Goal: Task Accomplishment & Management: Use online tool/utility

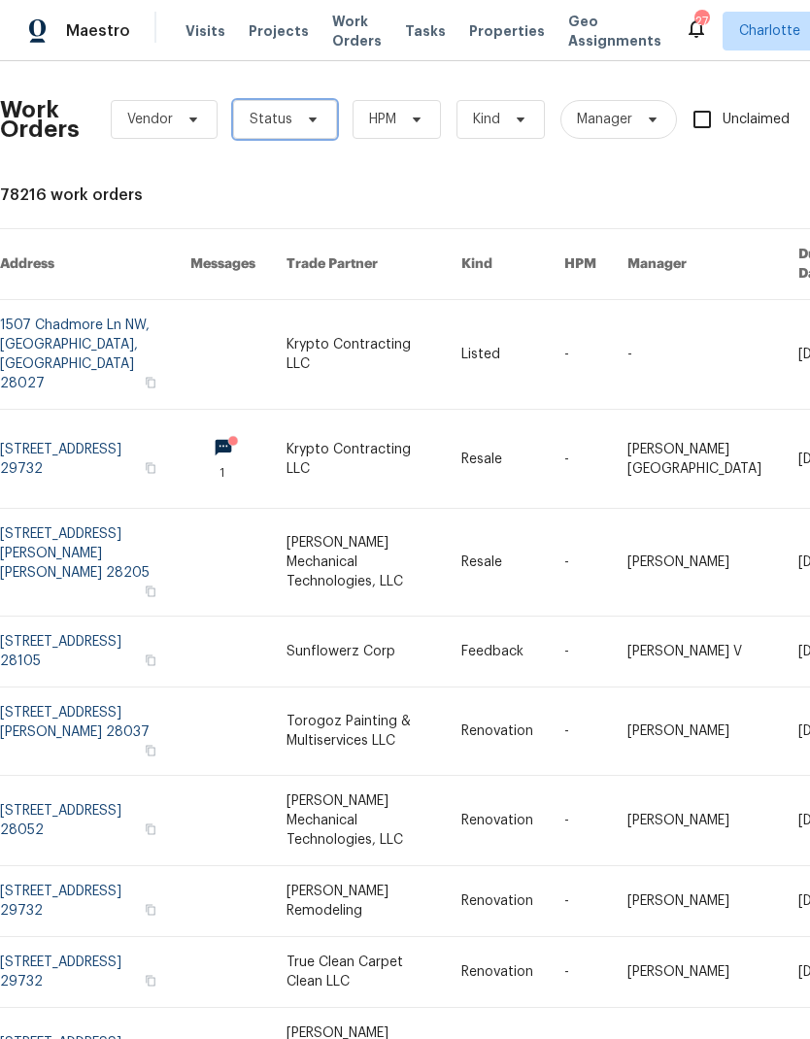
click at [284, 124] on span "Status" at bounding box center [270, 119] width 43 height 19
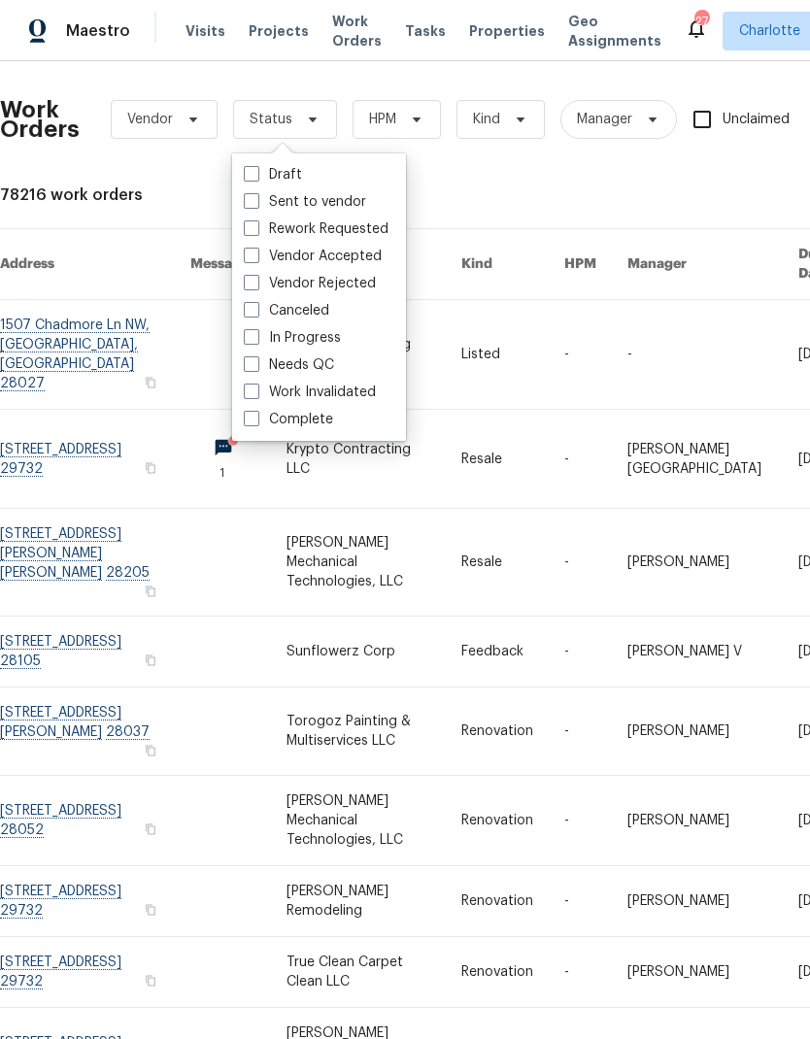
click at [315, 369] on label "Needs QC" at bounding box center [289, 364] width 90 height 19
click at [256, 368] on input "Needs QC" at bounding box center [250, 361] width 13 height 13
checkbox input "true"
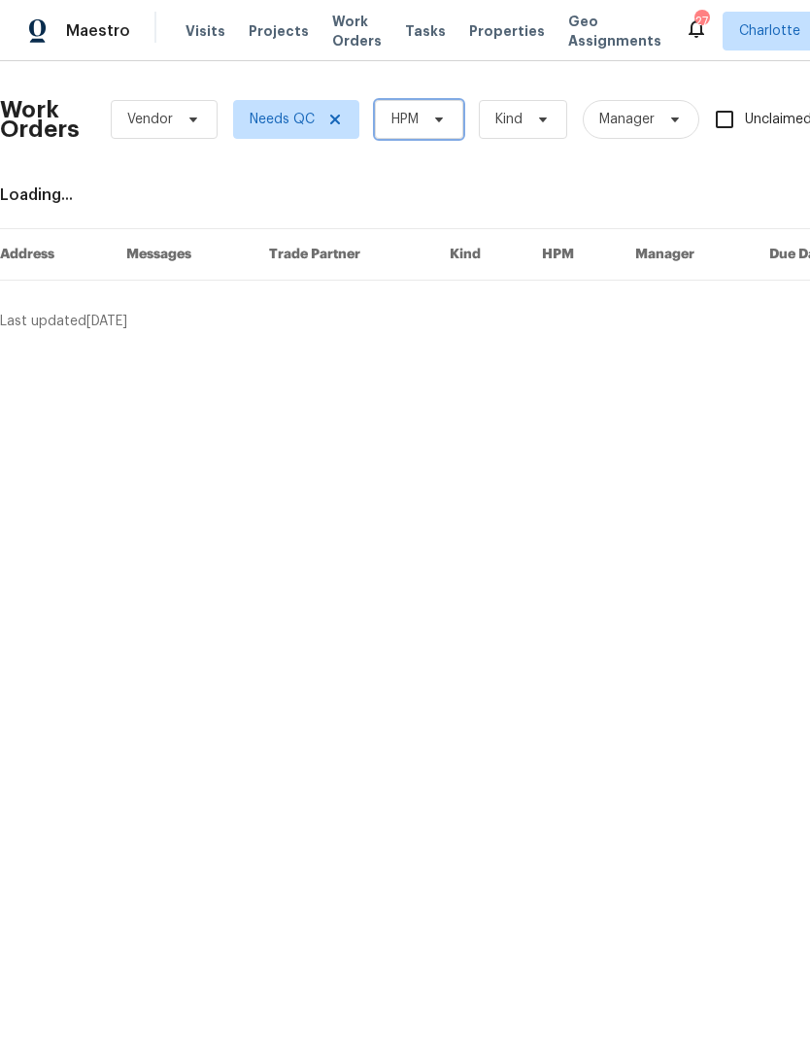
click at [423, 131] on span "HPM" at bounding box center [419, 119] width 88 height 39
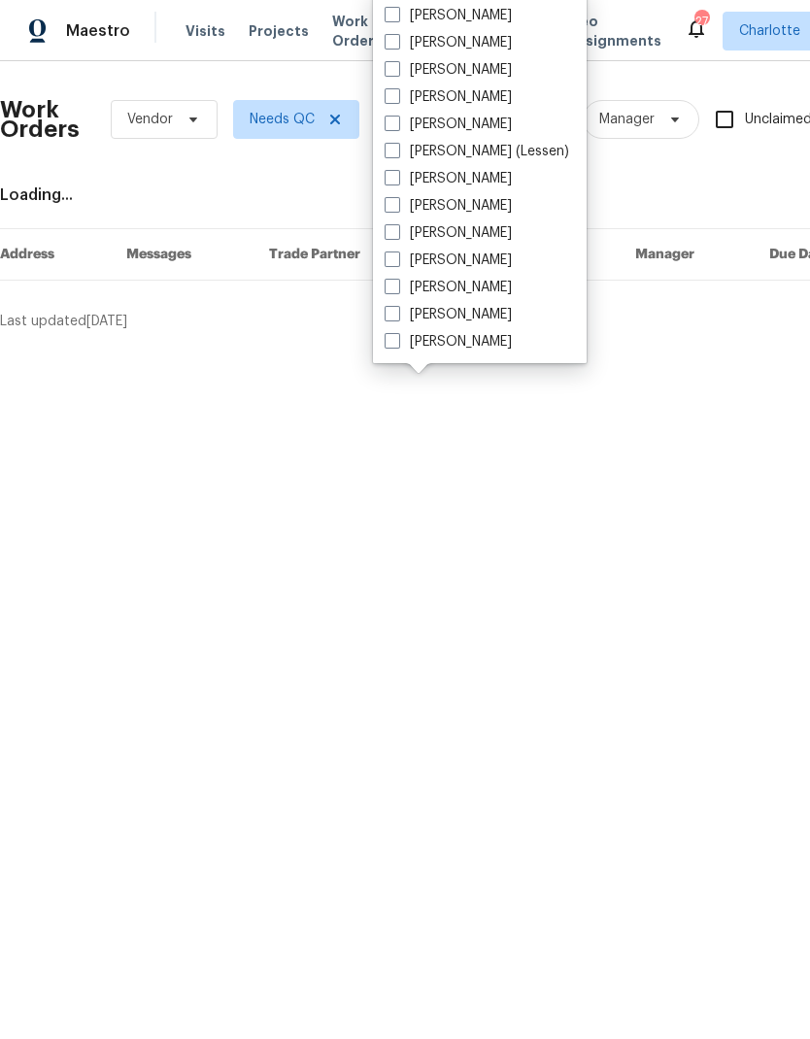
scroll to position [241, 0]
click at [472, 342] on label "[PERSON_NAME]" at bounding box center [447, 341] width 127 height 19
click at [397, 342] on input "[PERSON_NAME]" at bounding box center [390, 338] width 13 height 13
checkbox input "true"
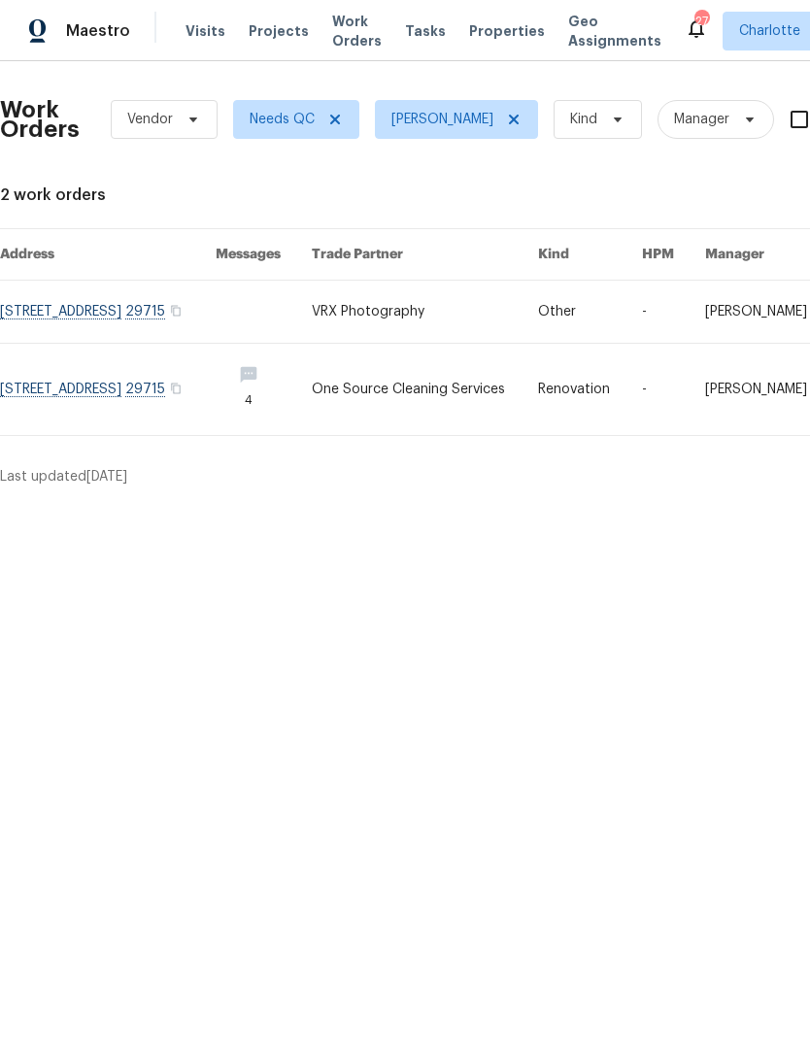
click at [144, 382] on link at bounding box center [107, 389] width 215 height 91
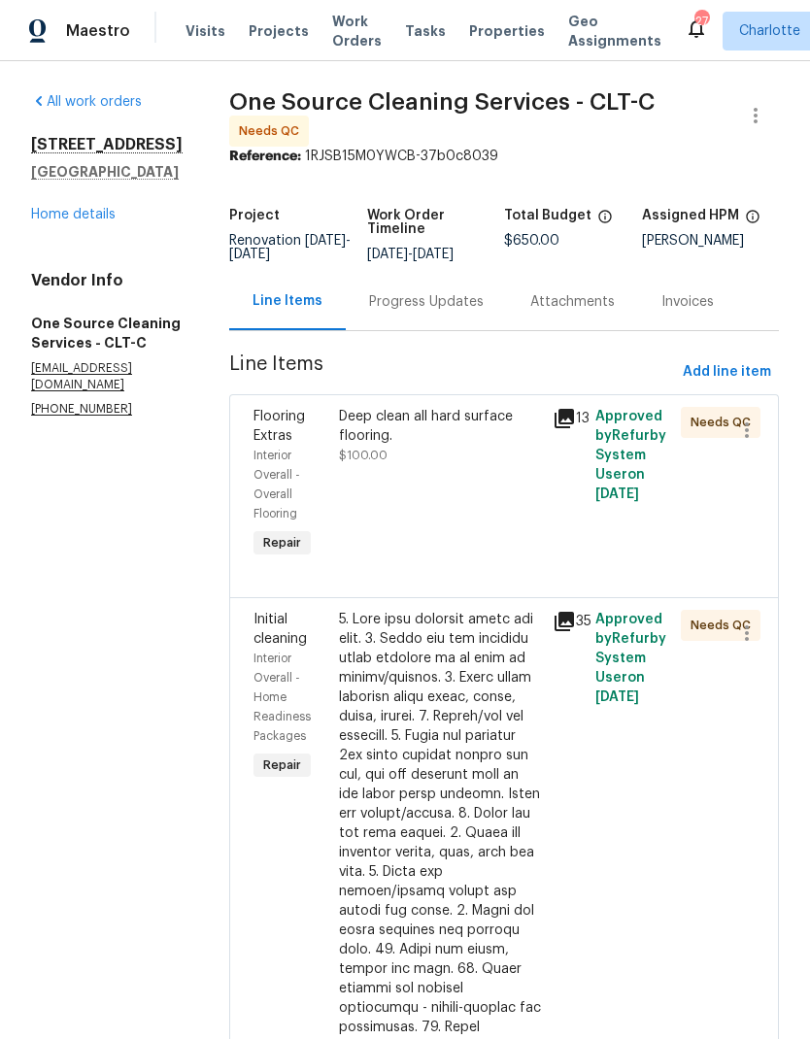
click at [446, 307] on div "Progress Updates" at bounding box center [426, 301] width 115 height 19
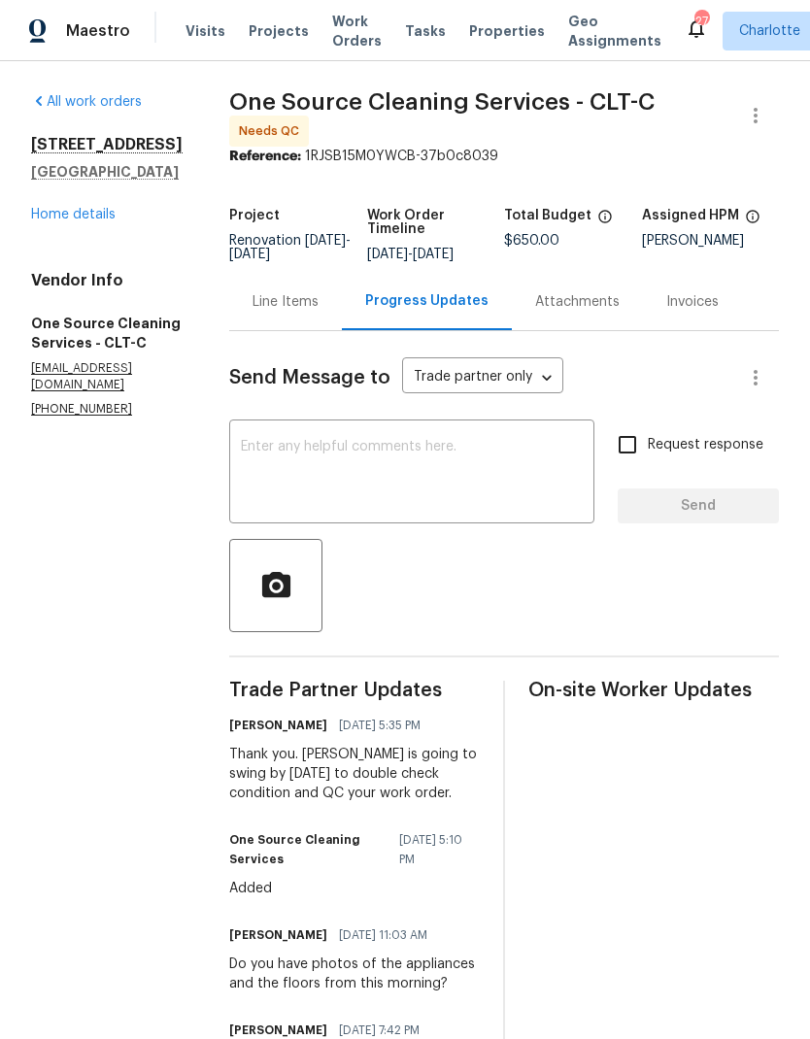
click at [459, 460] on textarea at bounding box center [412, 474] width 342 height 68
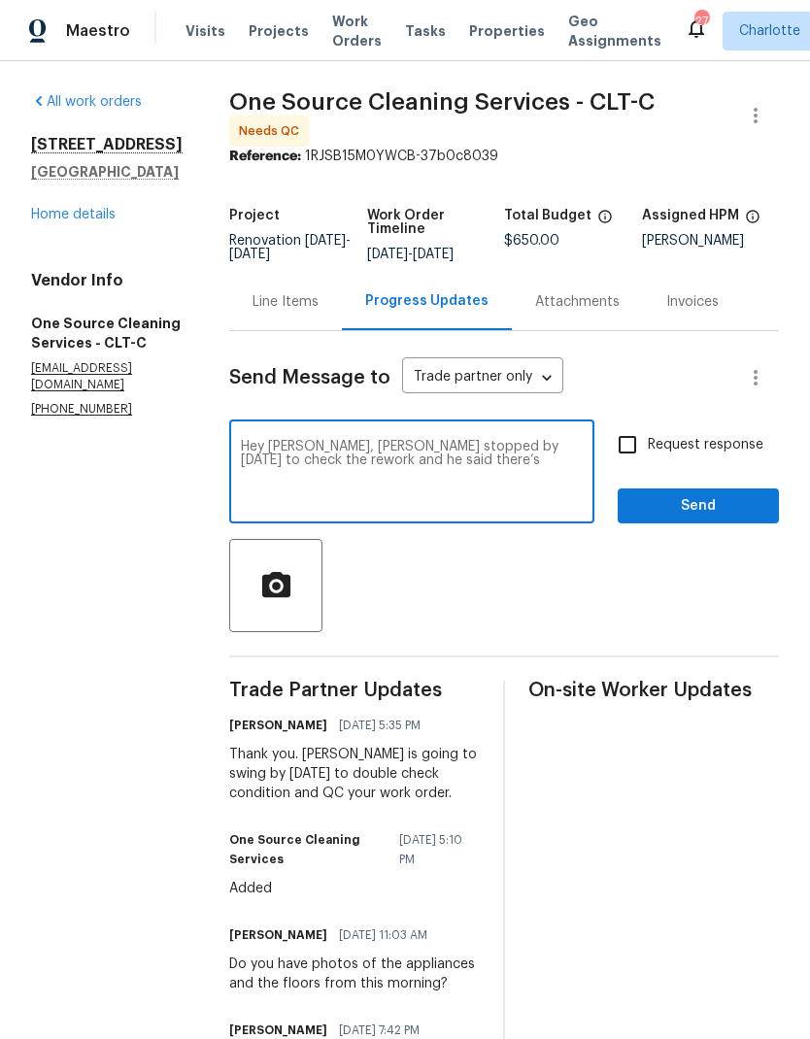
click at [474, 498] on textarea "Hey Alan, Bailey stopped by today to check the rework and he said there’s" at bounding box center [412, 474] width 342 height 68
click at [290, 453] on textarea "Hey Alan, Bailey stopped by today to check the rework and he said there’s" at bounding box center [412, 474] width 342 height 68
click at [328, 458] on textarea "Hey Allen, Bailey stopped by today to check the rework and he said there’s" at bounding box center [412, 474] width 342 height 68
click at [327, 458] on textarea "Hey Allen, Bailey stopped by today to check the rework and he said there’s" at bounding box center [412, 474] width 342 height 68
click at [470, 483] on textarea "Hey Allen, Billy stopped by today to check the rework and he said there’s" at bounding box center [412, 474] width 342 height 68
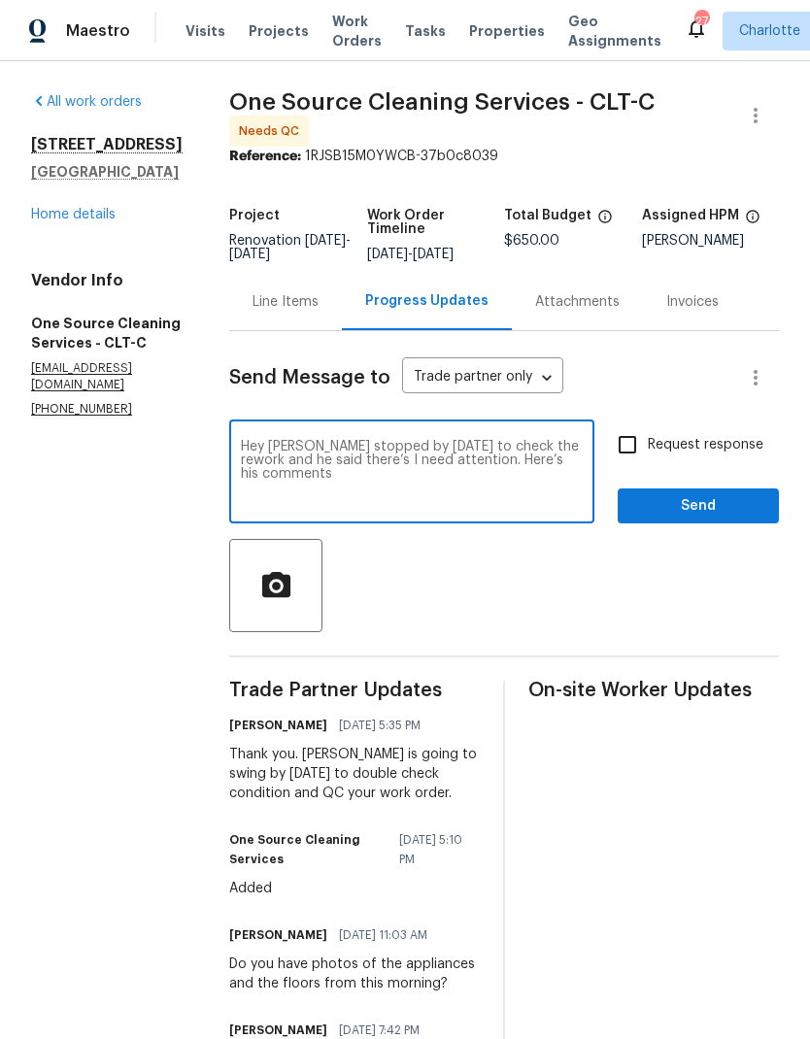
click at [247, 470] on textarea "Hey Allen, Billy stopped by today to check the rework and he said there’s I nee…" at bounding box center [412, 474] width 342 height 68
click at [255, 508] on textarea "Hey Allen, Billy stopped by today to check the rework and said there’s still ar…" at bounding box center [412, 474] width 342 height 68
paste textarea "FIRST FLOOR BEDROOM STILL HAS STAINING AND A GLOB OF STICKY STUFF ON THE FLOOR.…"
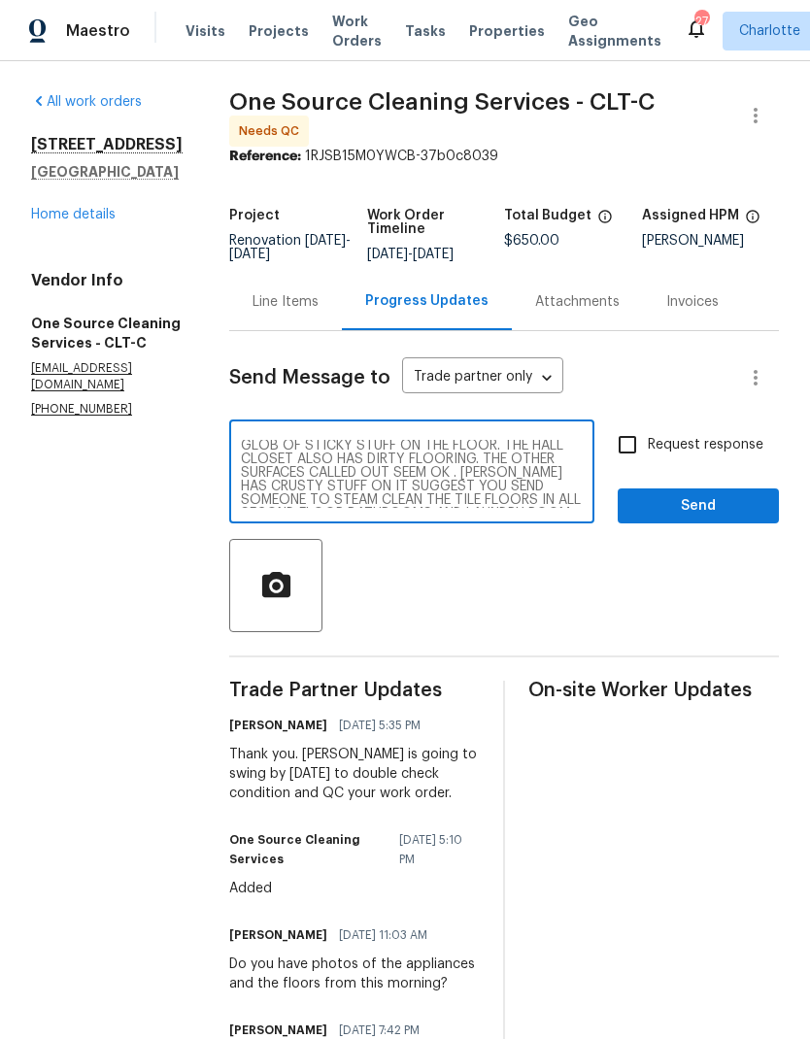
scroll to position [68, 0]
click at [400, 488] on textarea "Hey Allen, Billy stopped by today to check the rework and said there’s still ar…" at bounding box center [412, 474] width 342 height 68
click at [399, 488] on textarea "Hey Allen, Billy stopped by today to check the rework and said there’s still ar…" at bounding box center [412, 474] width 342 height 68
click at [399, 481] on textarea "Hey Allen, Billy stopped by today to check the rework and said there’s still ar…" at bounding box center [412, 474] width 342 height 68
click at [398, 480] on textarea "Hey Allen, Billy stopped by today to check the rework and said there’s still ar…" at bounding box center [412, 474] width 342 height 68
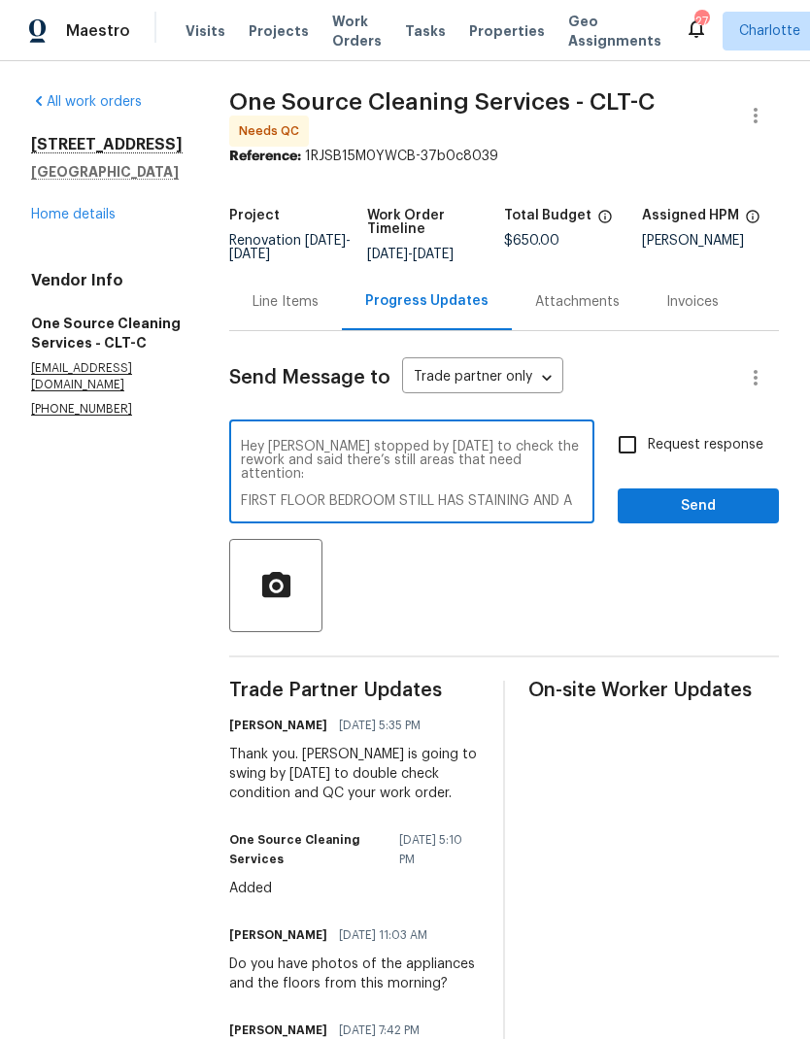
scroll to position [0, 0]
type textarea "Hey Allen, Billy stopped by today to check the rework and said there’s still ar…"
click at [632, 461] on input "Request response" at bounding box center [627, 444] width 41 height 41
checkbox input "true"
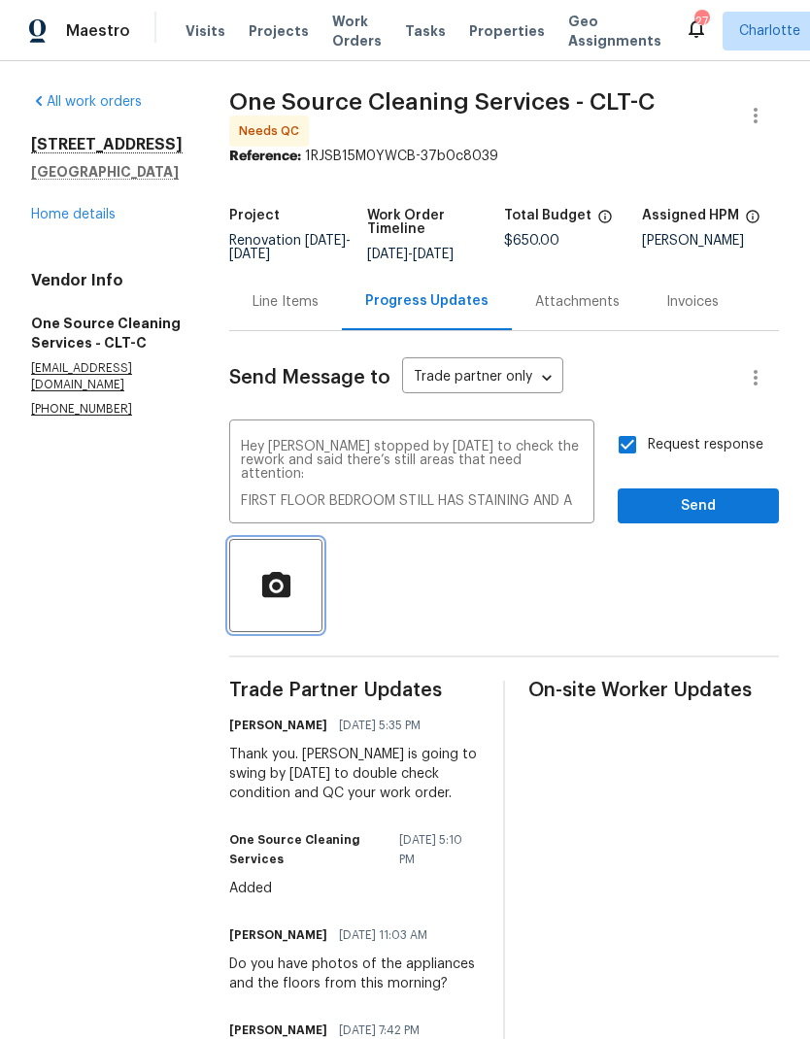
click at [276, 590] on circle "button" at bounding box center [276, 585] width 9 height 9
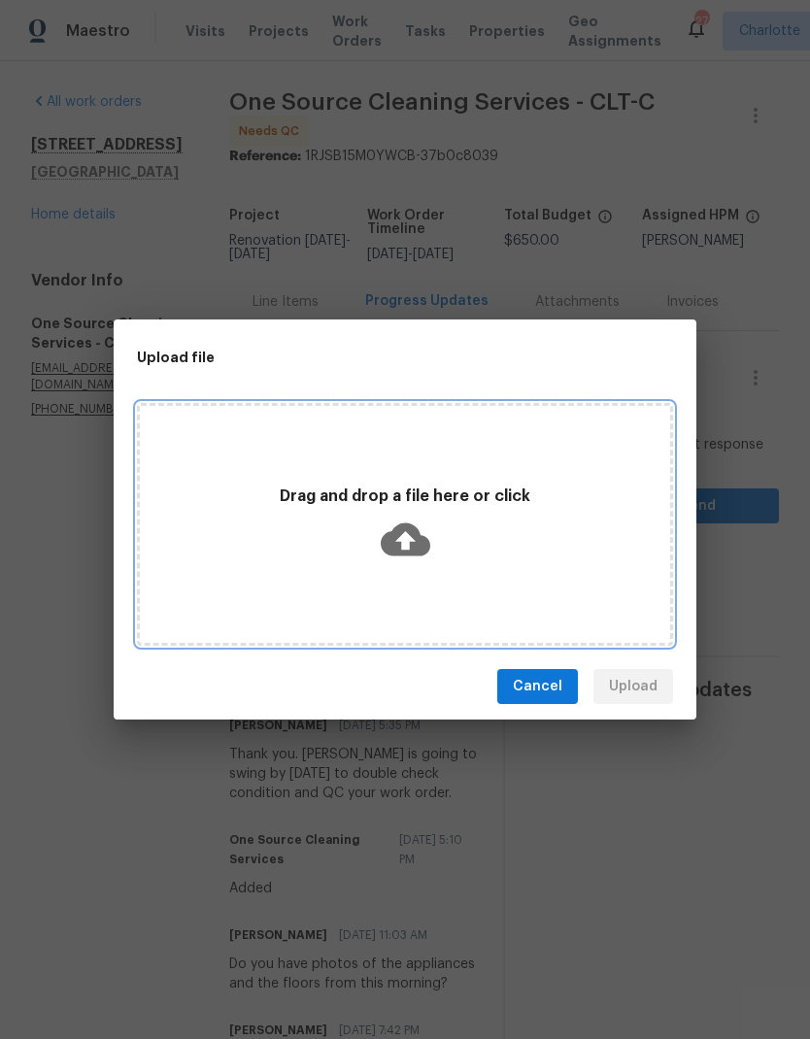
click at [407, 530] on icon at bounding box center [406, 539] width 50 height 33
click at [400, 531] on icon at bounding box center [406, 539] width 50 height 33
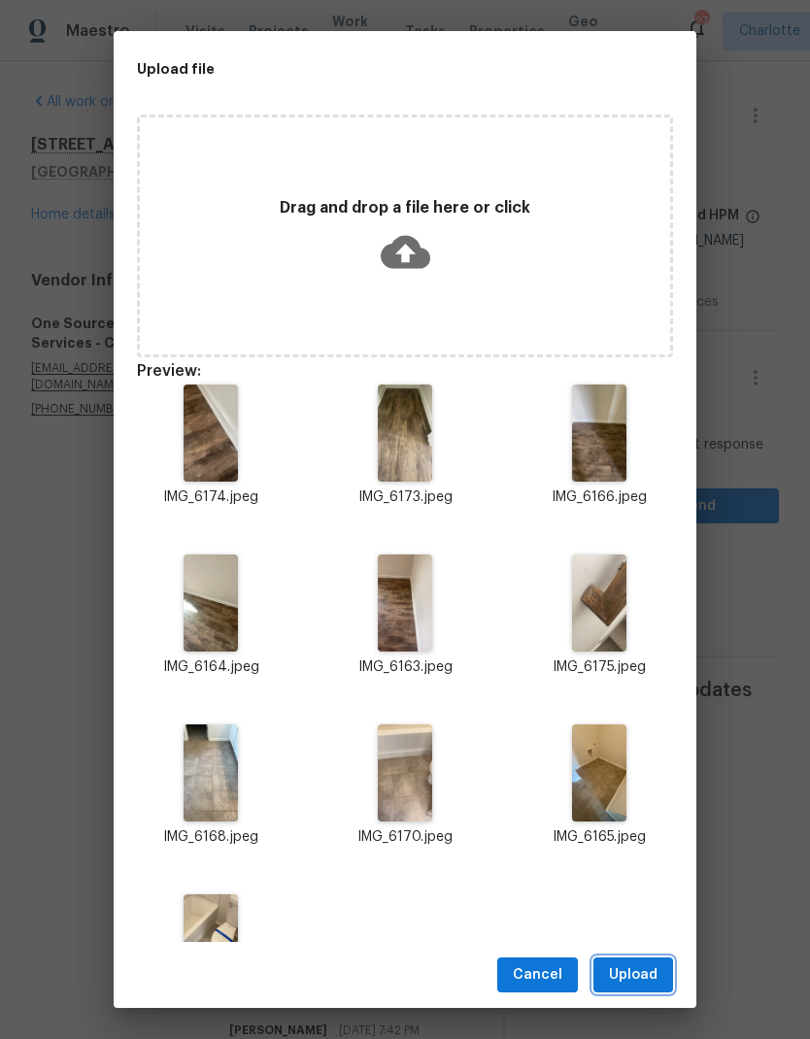
click at [650, 971] on span "Upload" at bounding box center [633, 975] width 49 height 24
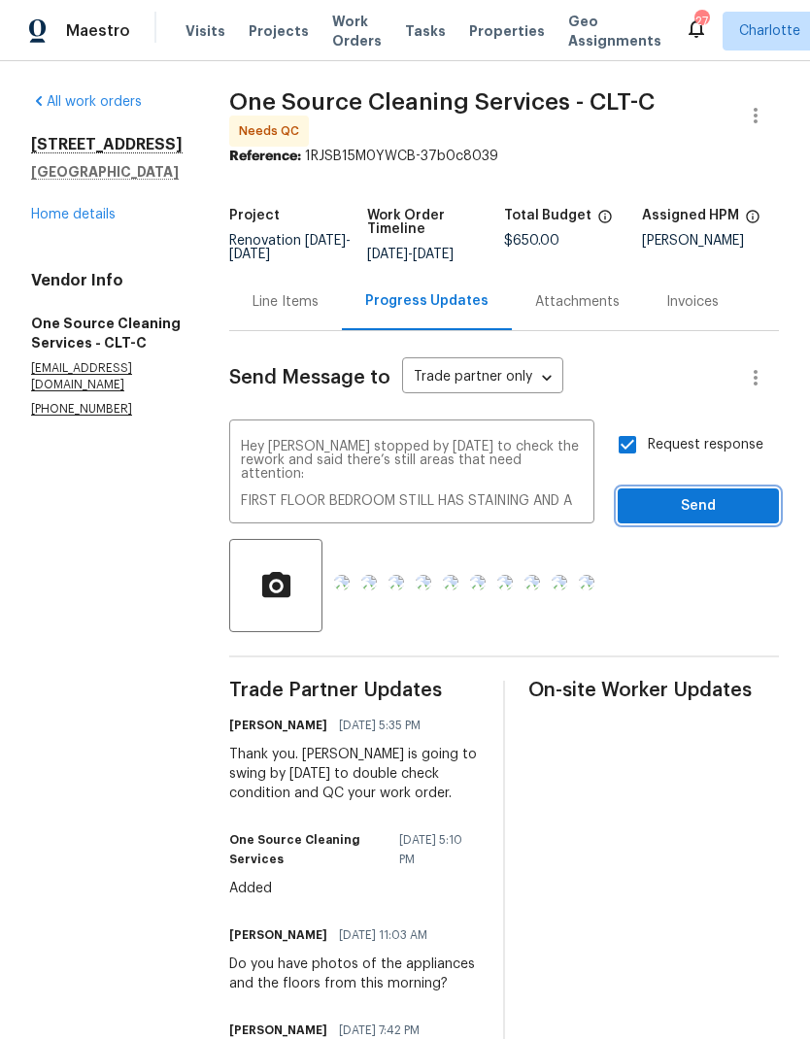
click at [689, 516] on span "Send" at bounding box center [698, 506] width 130 height 24
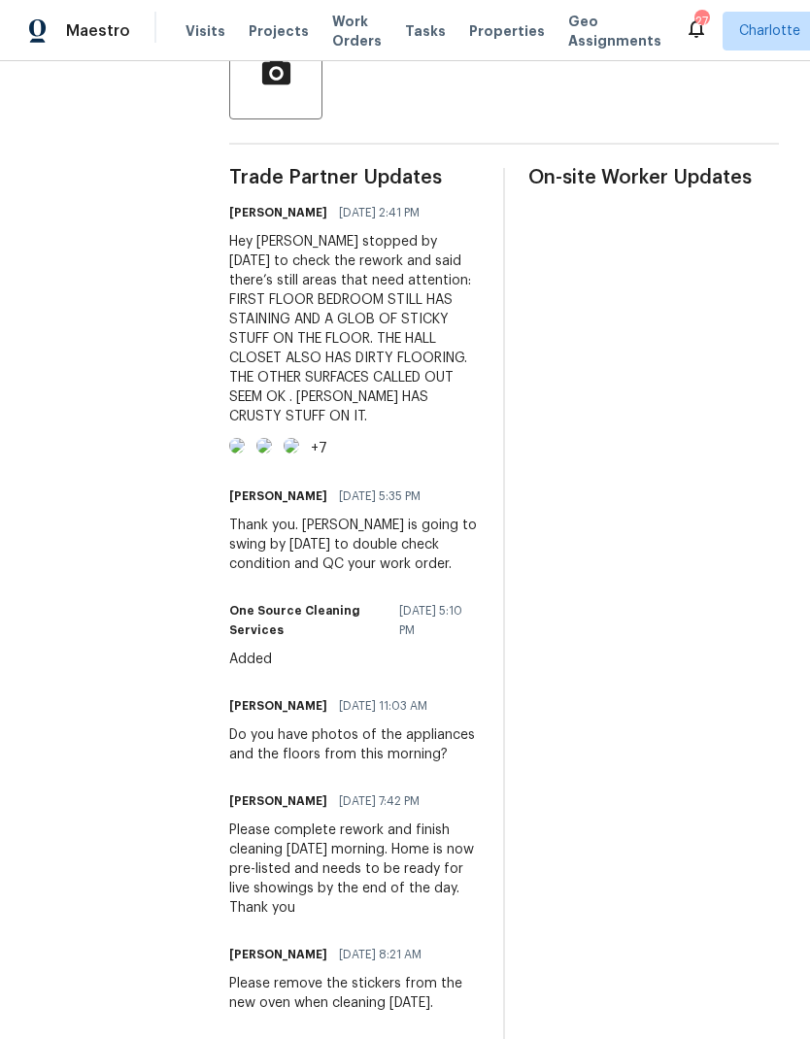
scroll to position [509, 0]
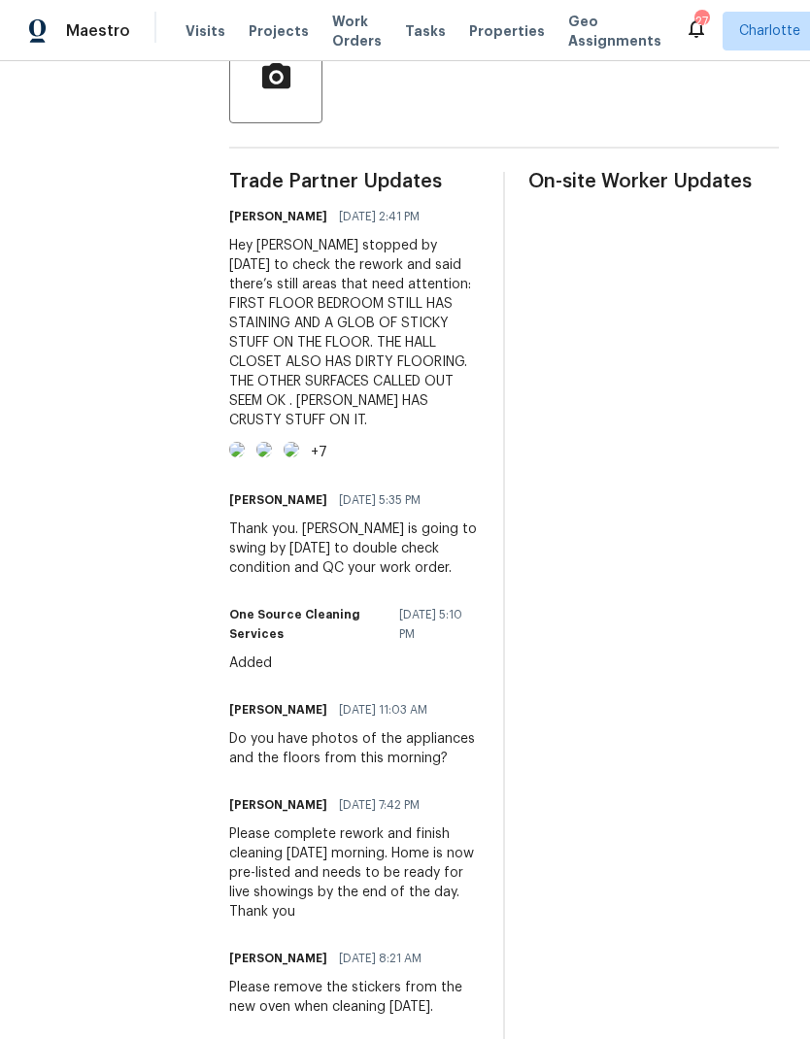
click at [245, 457] on img at bounding box center [237, 450] width 16 height 16
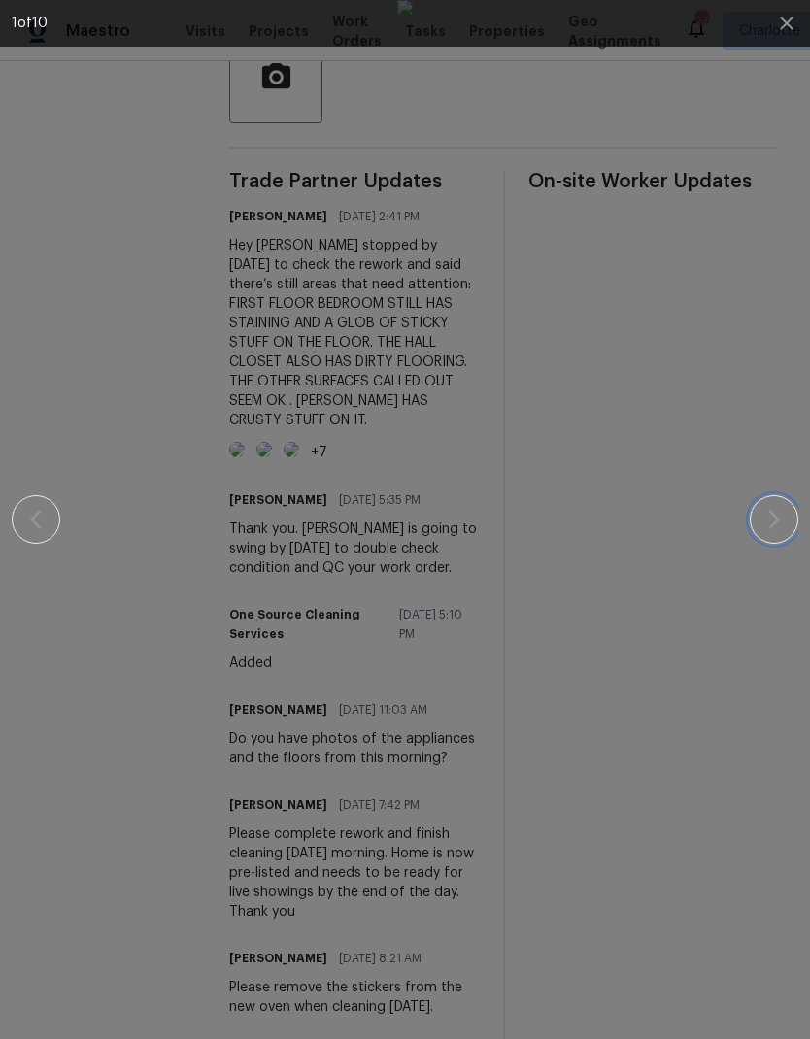
click at [781, 513] on icon "button" at bounding box center [773, 519] width 23 height 23
click at [52, 532] on button "button" at bounding box center [36, 519] width 49 height 49
click at [767, 519] on icon "button" at bounding box center [773, 519] width 23 height 23
click at [775, 518] on icon "button" at bounding box center [773, 519] width 23 height 23
click at [775, 530] on icon "button" at bounding box center [773, 519] width 23 height 23
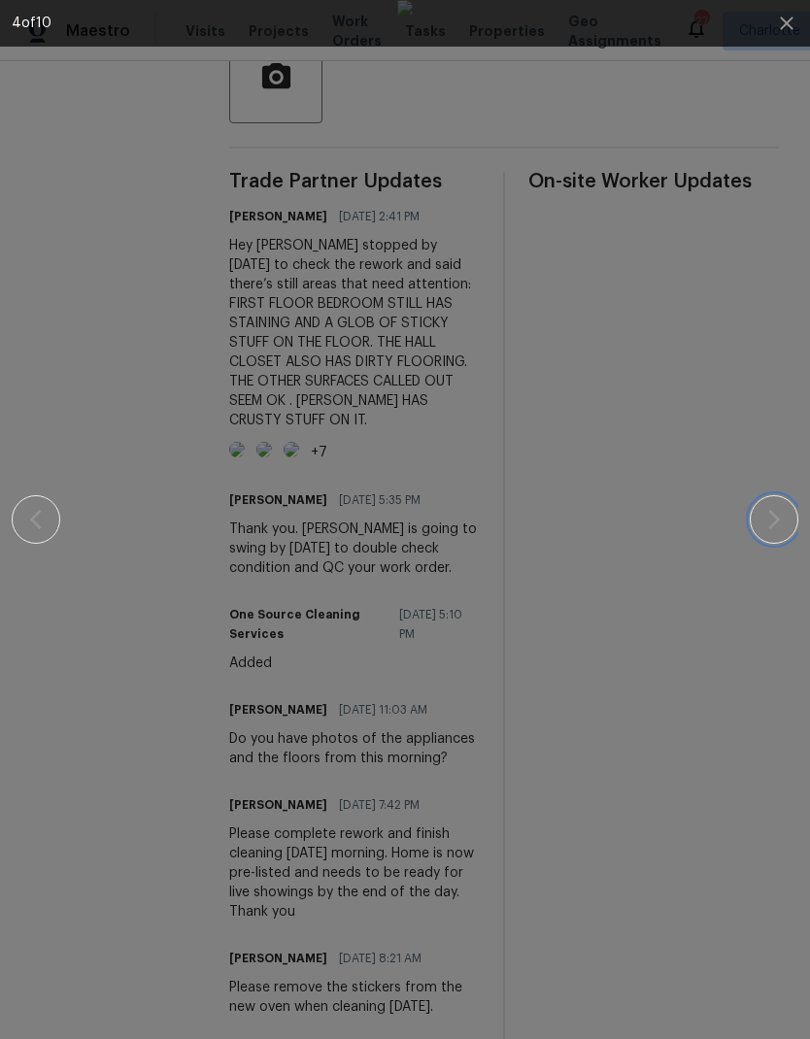
click at [773, 537] on button "button" at bounding box center [773, 519] width 49 height 49
click at [761, 526] on button "button" at bounding box center [773, 519] width 49 height 49
click at [764, 528] on icon "button" at bounding box center [773, 519] width 23 height 23
click at [768, 542] on button "button" at bounding box center [773, 519] width 49 height 49
click at [770, 538] on button "button" at bounding box center [773, 519] width 49 height 49
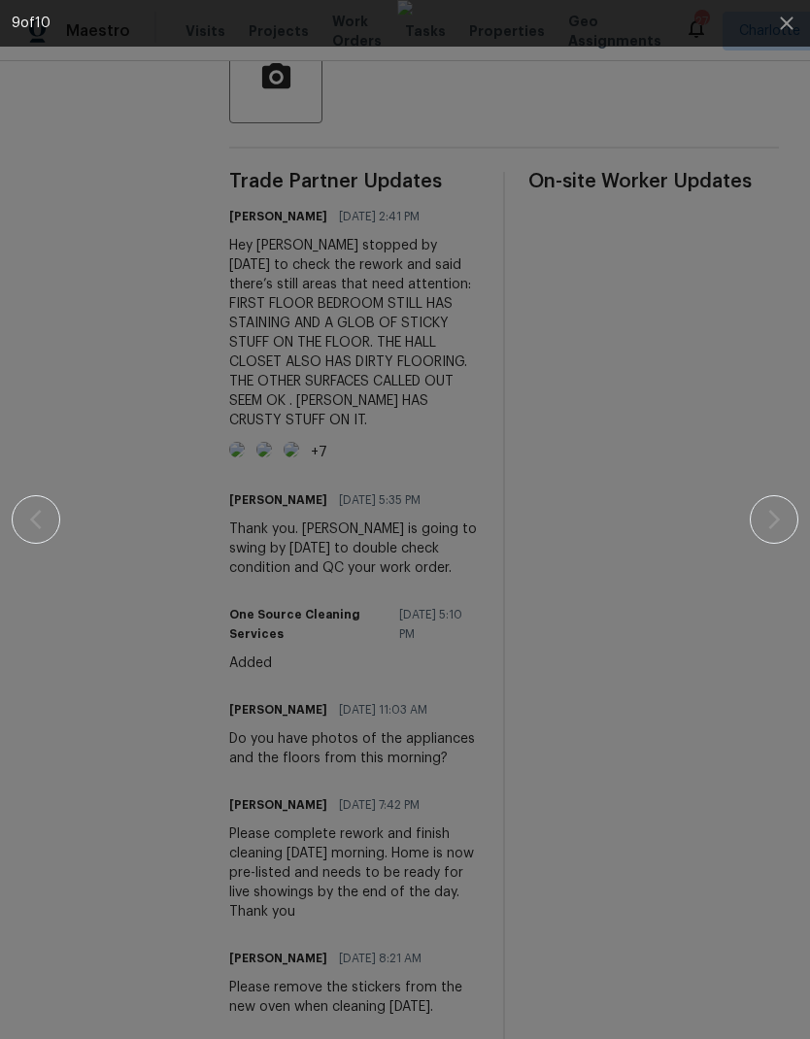
click at [764, 546] on div at bounding box center [405, 519] width 786 height 1039
click at [765, 539] on button "button" at bounding box center [773, 519] width 49 height 49
click at [779, 35] on button "button" at bounding box center [786, 23] width 47 height 47
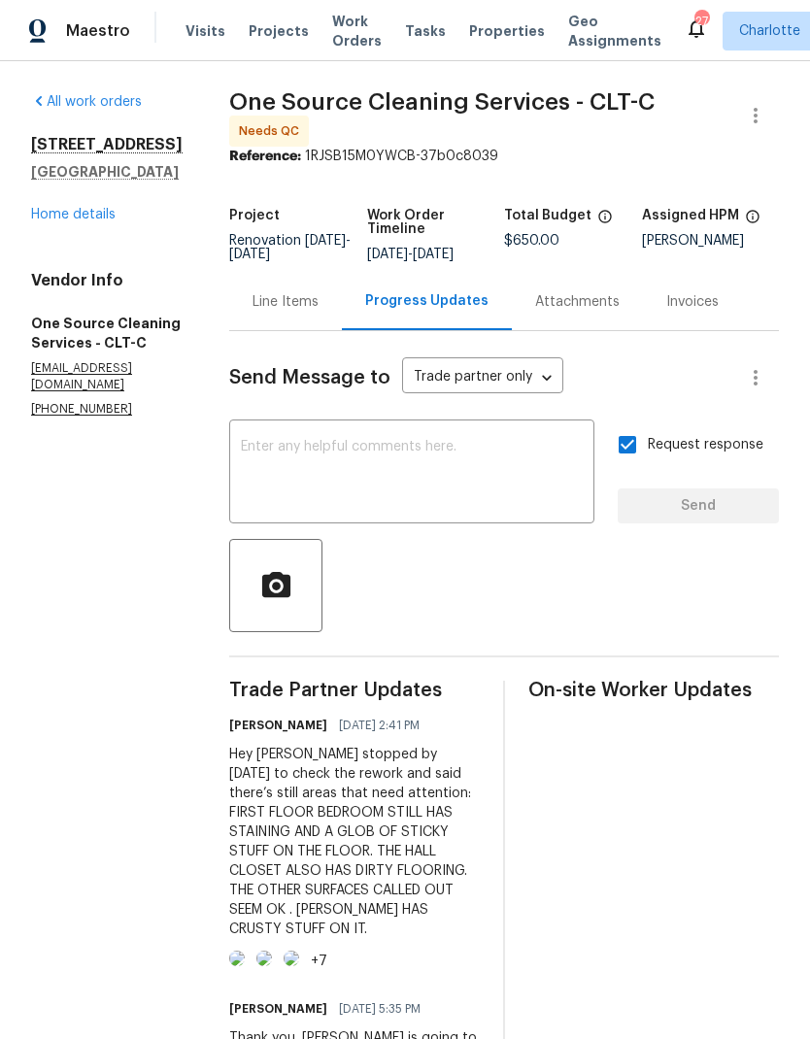
scroll to position [0, 0]
click at [106, 46] on div "Maestro" at bounding box center [65, 31] width 130 height 39
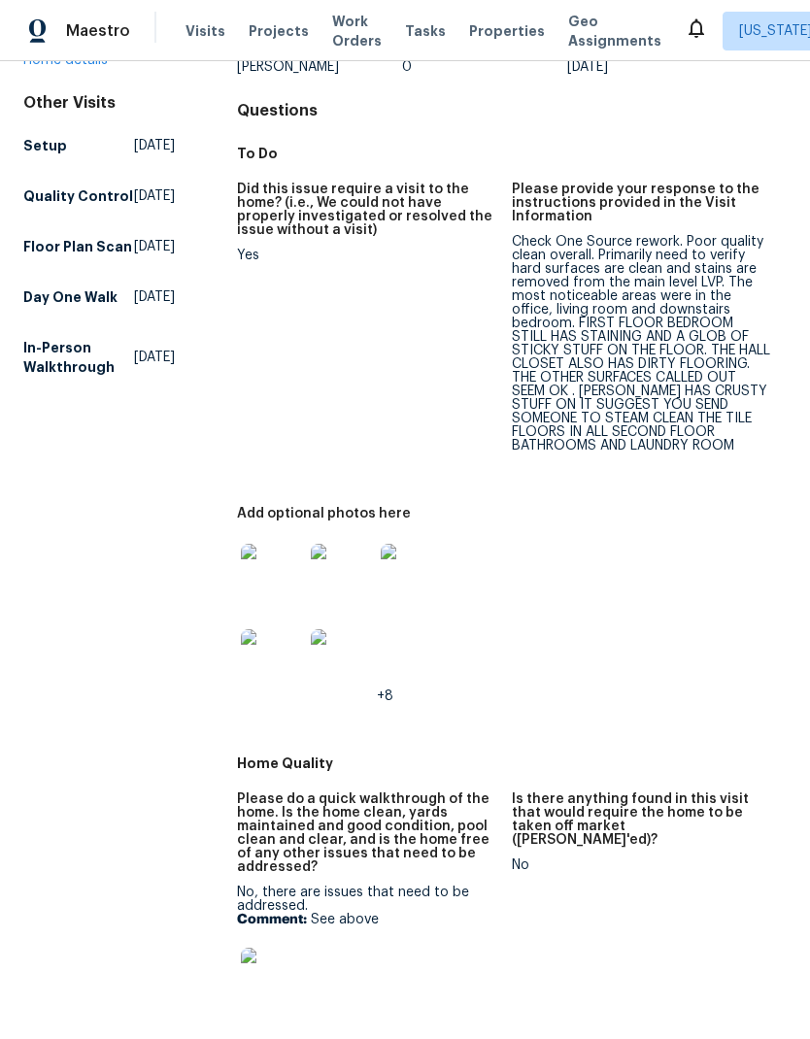
scroll to position [178, 0]
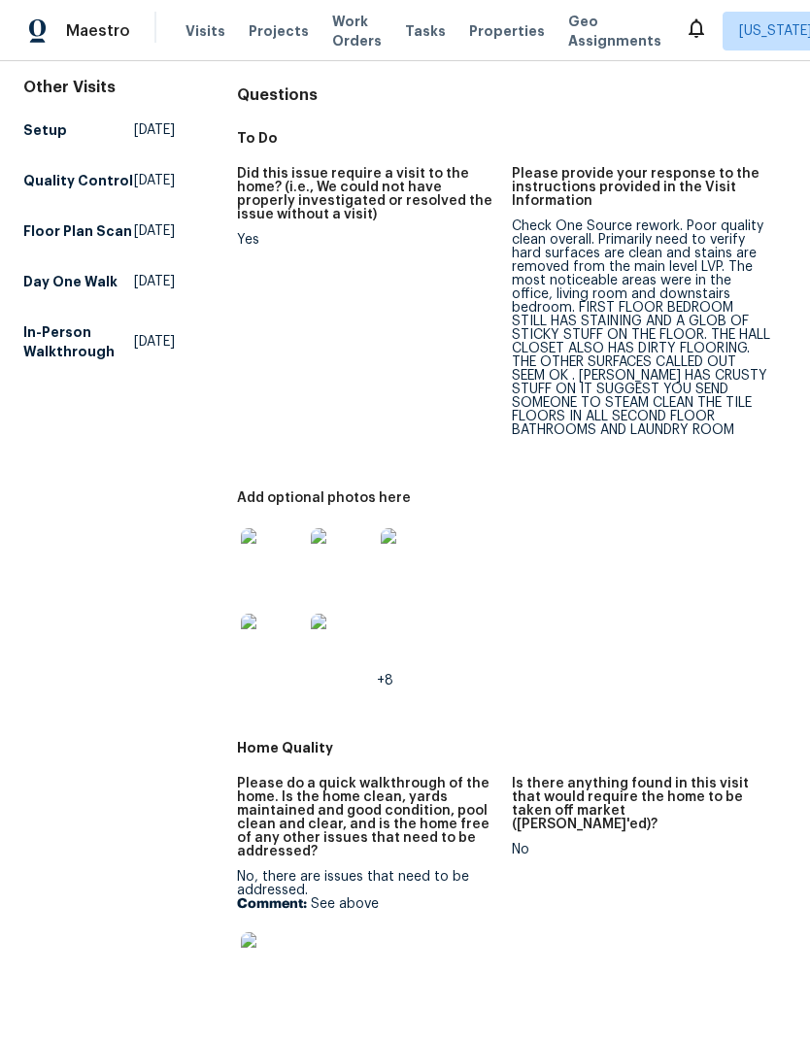
click at [250, 579] on img at bounding box center [272, 559] width 62 height 62
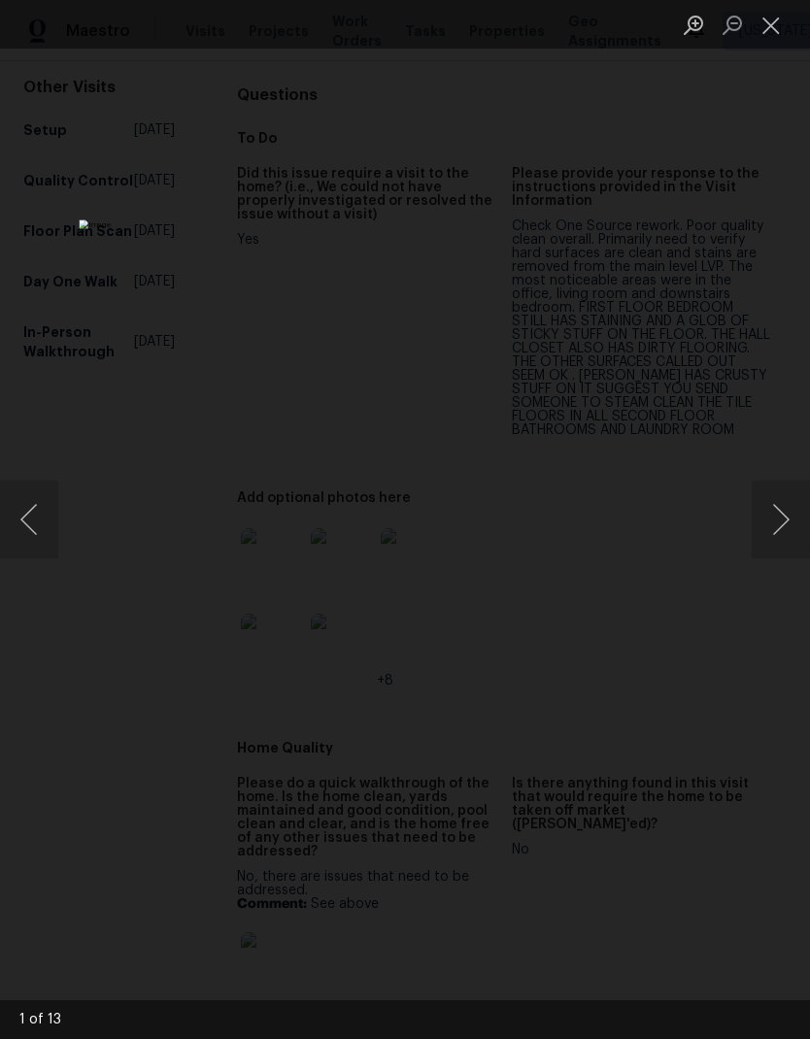
click at [777, 514] on button "Next image" at bounding box center [780, 519] width 58 height 78
click at [767, 519] on button "Next image" at bounding box center [780, 519] width 58 height 78
click at [772, 537] on button "Next image" at bounding box center [780, 519] width 58 height 78
click at [761, 541] on button "Next image" at bounding box center [780, 519] width 58 height 78
click at [770, 538] on button "Next image" at bounding box center [780, 519] width 58 height 78
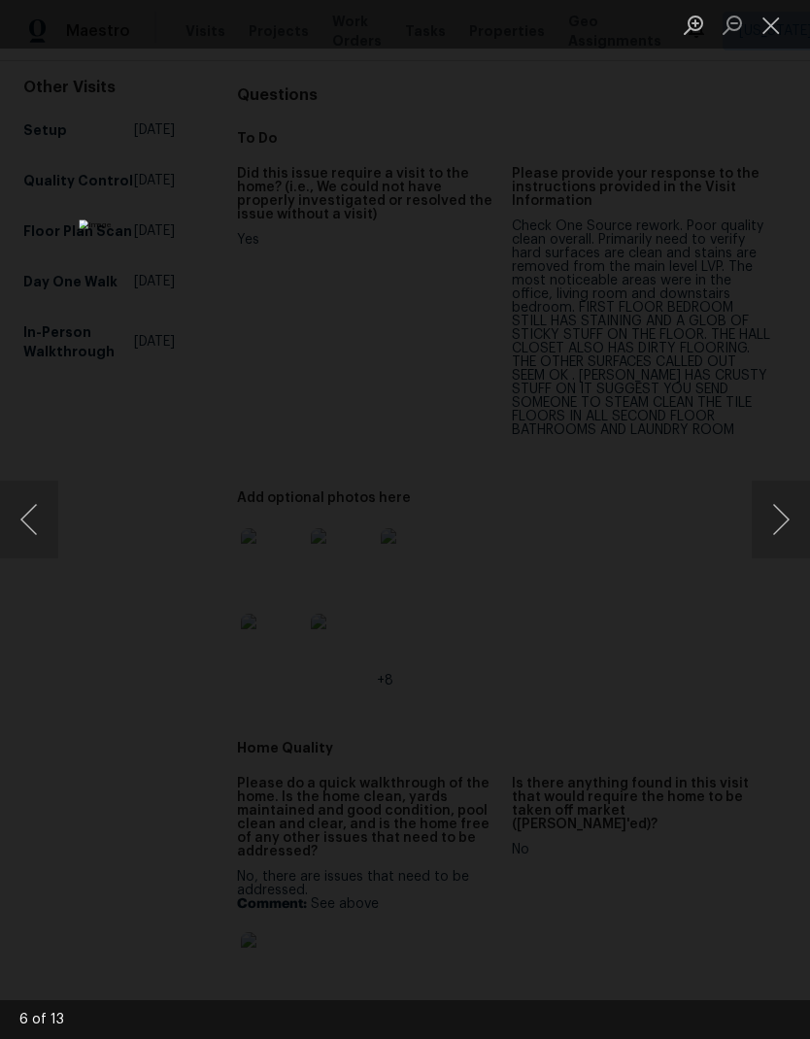
click at [778, 528] on button "Next image" at bounding box center [780, 519] width 58 height 78
click at [775, 530] on button "Next image" at bounding box center [780, 519] width 58 height 78
click at [770, 535] on button "Next image" at bounding box center [780, 519] width 58 height 78
click at [777, 529] on button "Next image" at bounding box center [780, 519] width 58 height 78
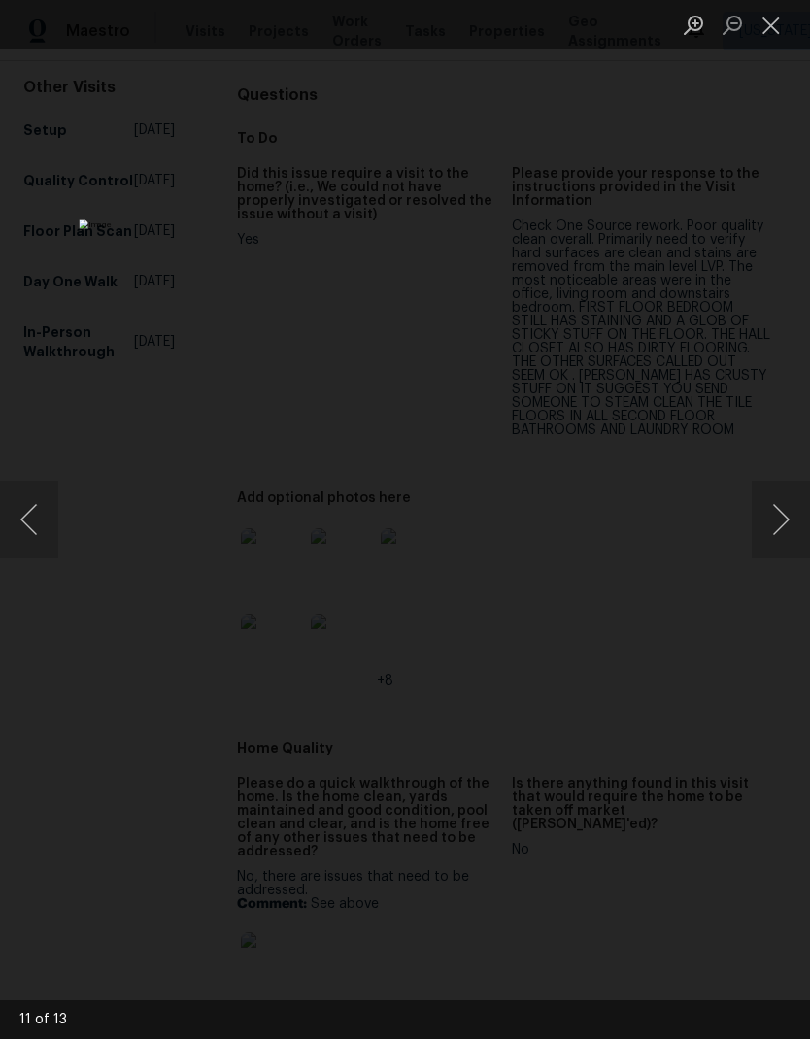
click at [775, 529] on button "Next image" at bounding box center [780, 519] width 58 height 78
click at [771, 537] on button "Next image" at bounding box center [780, 519] width 58 height 78
click at [56, 509] on button "Previous image" at bounding box center [29, 519] width 58 height 78
click at [767, 545] on button "Next image" at bounding box center [780, 519] width 58 height 78
click at [768, 546] on button "Next image" at bounding box center [780, 519] width 58 height 78
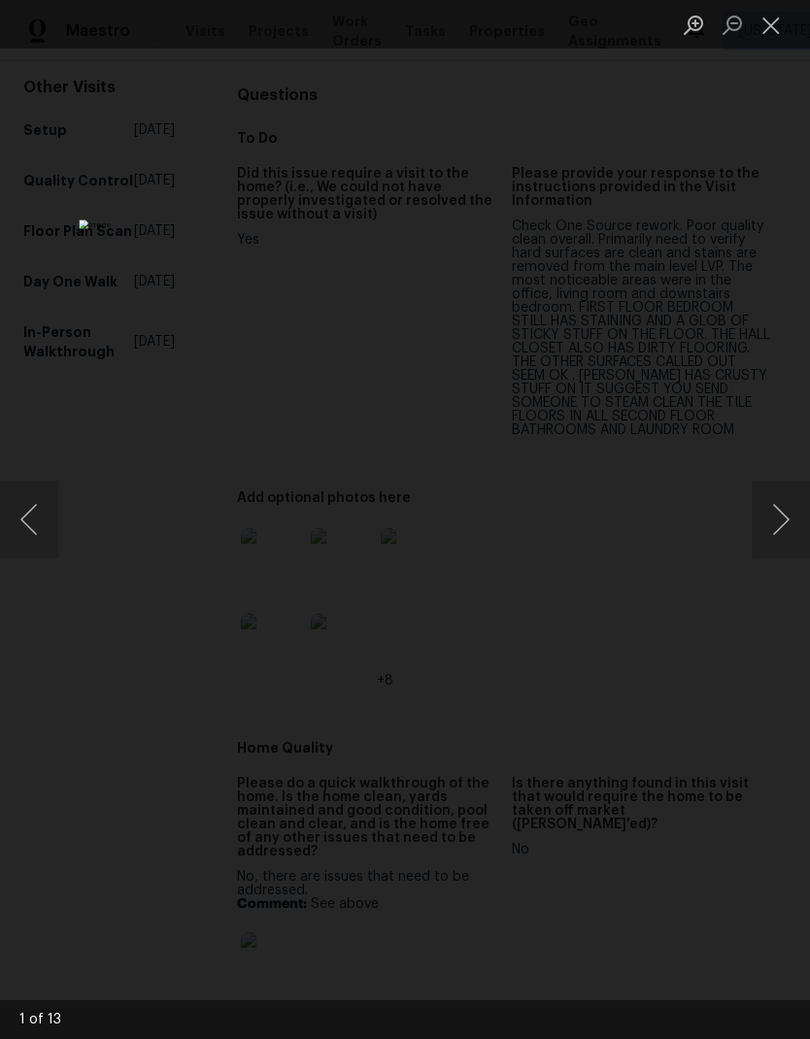
click at [783, 30] on button "Close lightbox" at bounding box center [770, 25] width 39 height 34
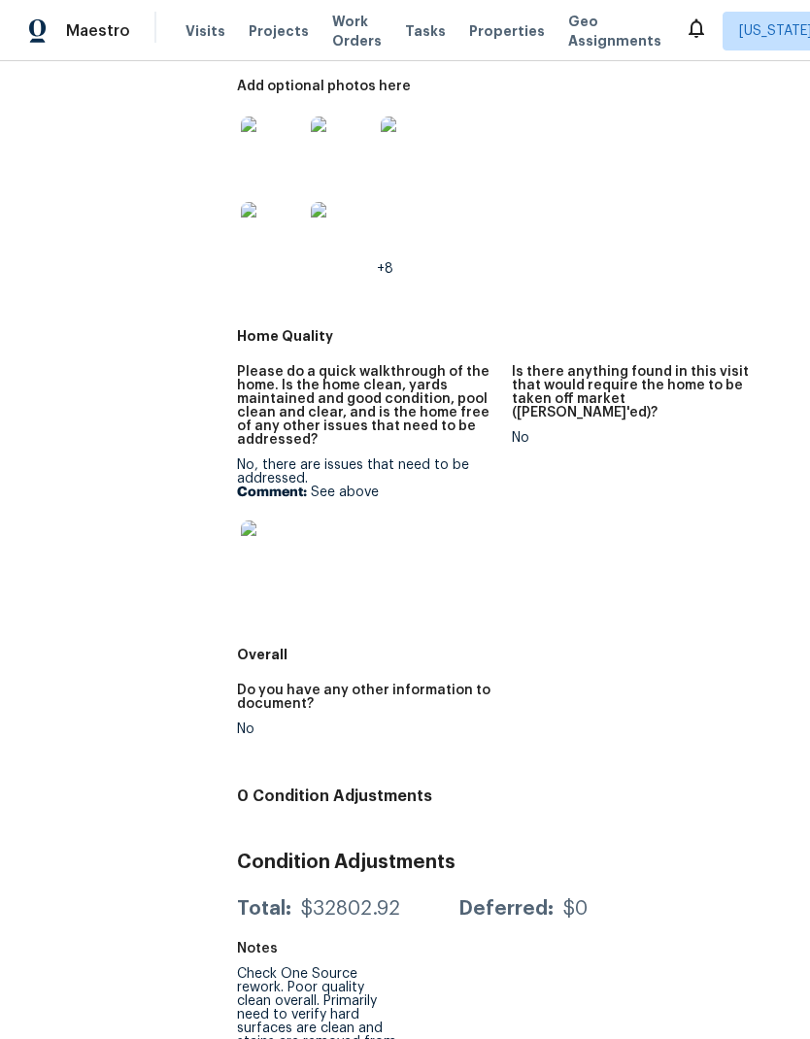
scroll to position [588, 0]
click at [241, 546] on img at bounding box center [272, 552] width 62 height 62
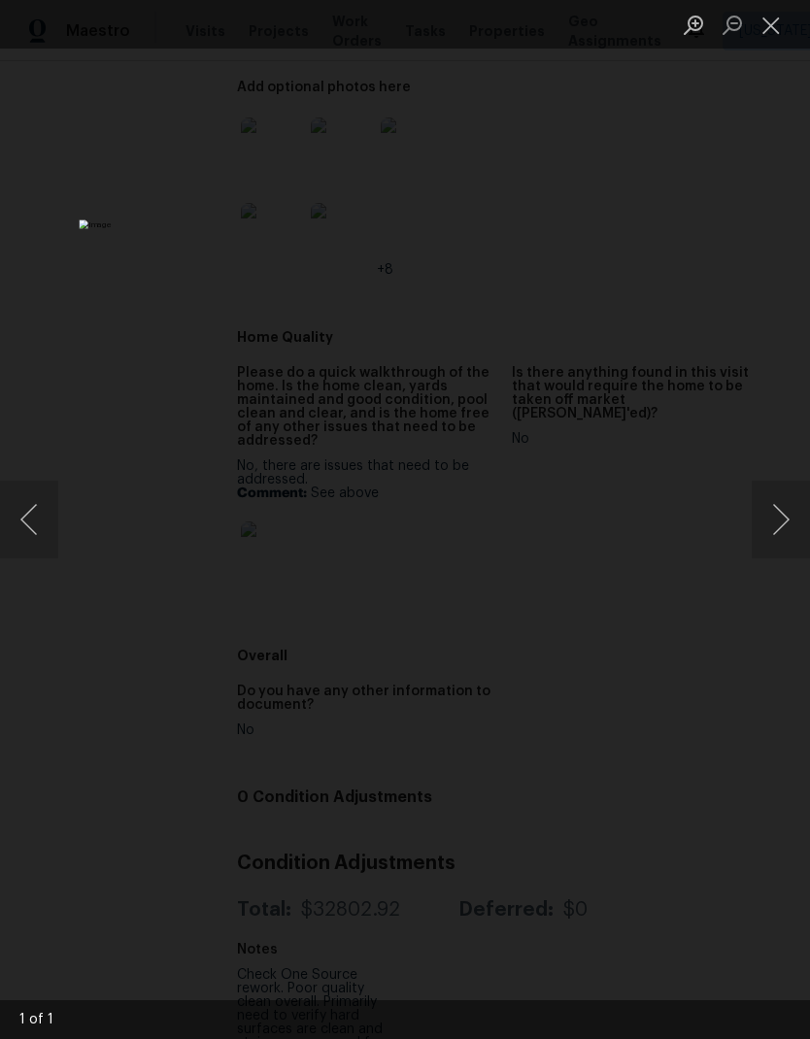
click at [770, 31] on button "Close lightbox" at bounding box center [770, 25] width 39 height 34
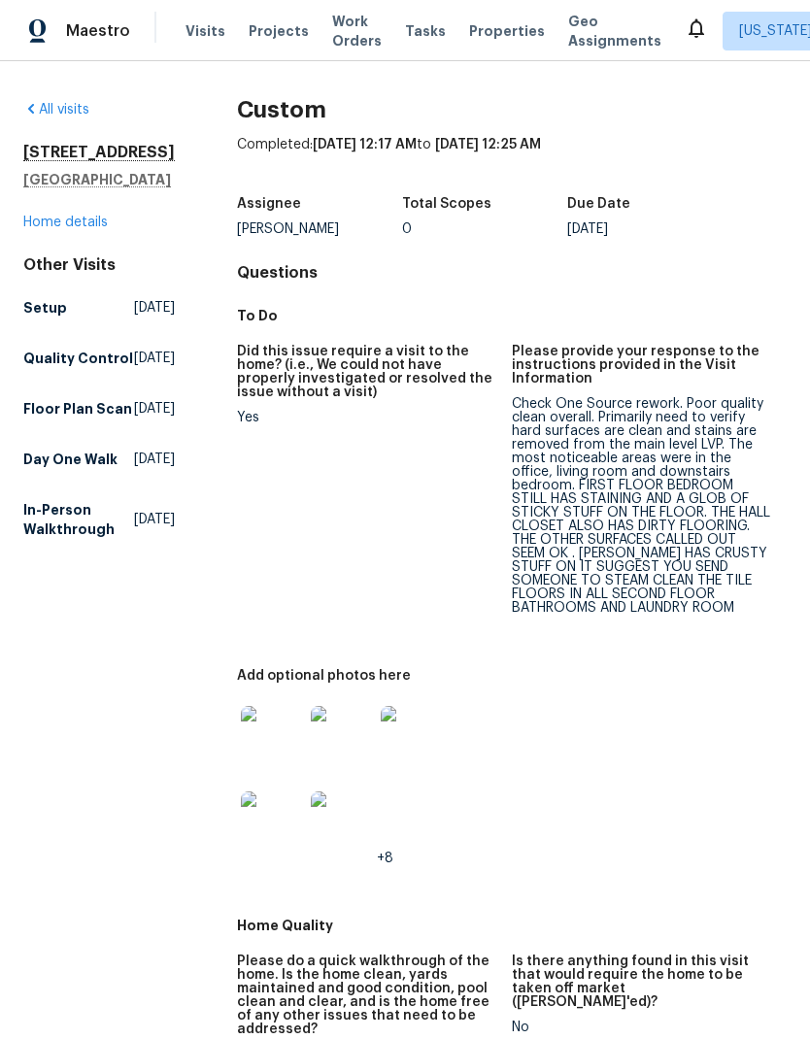
scroll to position [0, 0]
click at [267, 706] on img at bounding box center [272, 737] width 62 height 62
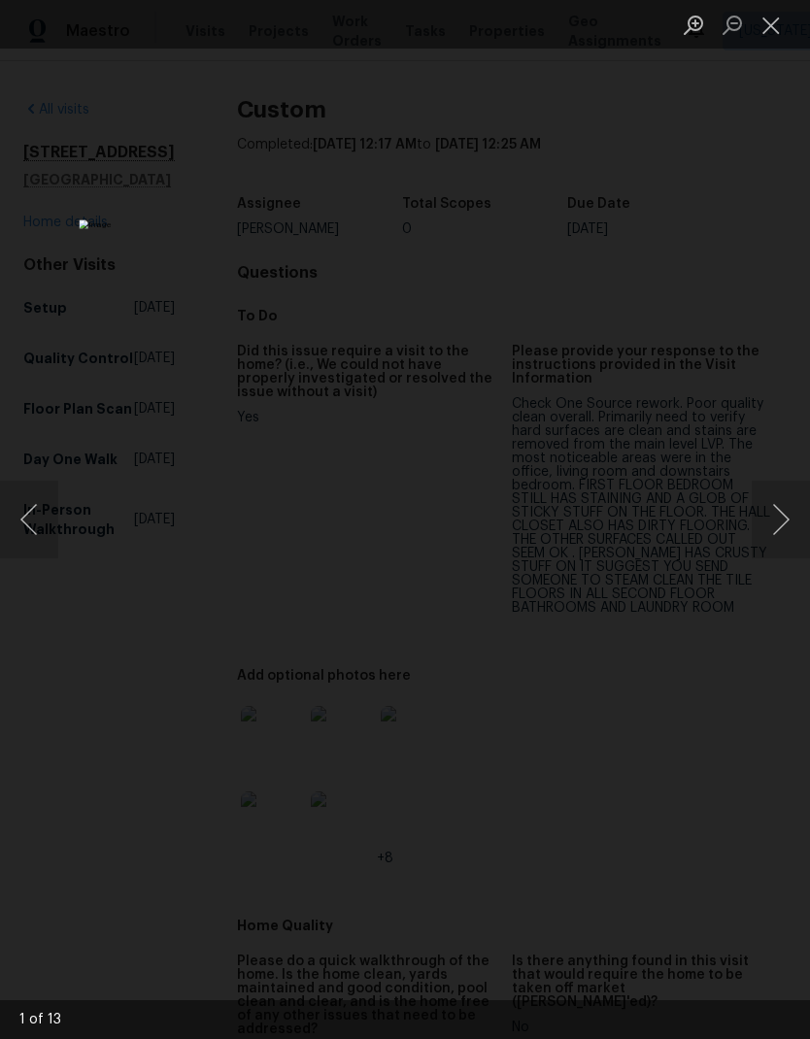
click at [776, 523] on button "Next image" at bounding box center [780, 519] width 58 height 78
click at [778, 506] on button "Next image" at bounding box center [780, 519] width 58 height 78
click at [43, 513] on button "Previous image" at bounding box center [29, 519] width 58 height 78
click at [546, 391] on img "Lightbox" at bounding box center [312, 518] width 467 height 599
click at [546, 389] on img "Lightbox" at bounding box center [312, 518] width 467 height 599
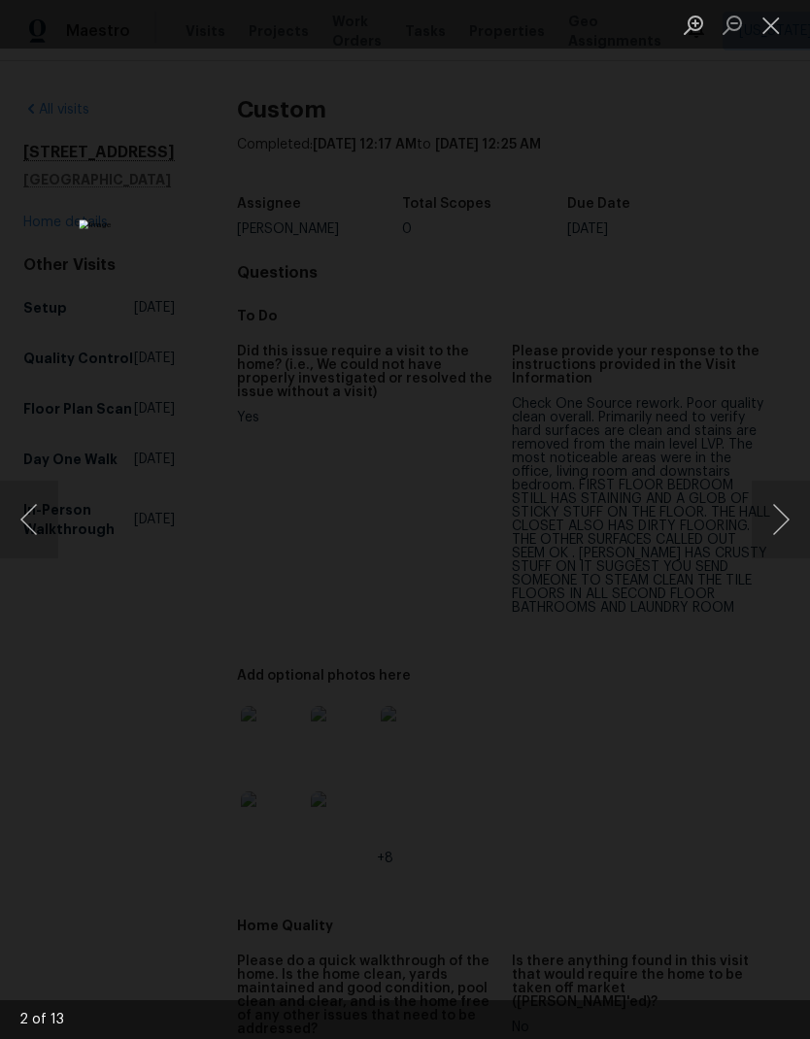
click at [789, 511] on button "Next image" at bounding box center [780, 519] width 58 height 78
click at [776, 511] on button "Next image" at bounding box center [780, 519] width 58 height 78
click at [773, 512] on button "Next image" at bounding box center [780, 519] width 58 height 78
click at [775, 517] on button "Next image" at bounding box center [780, 519] width 58 height 78
click at [771, 507] on button "Next image" at bounding box center [780, 519] width 58 height 78
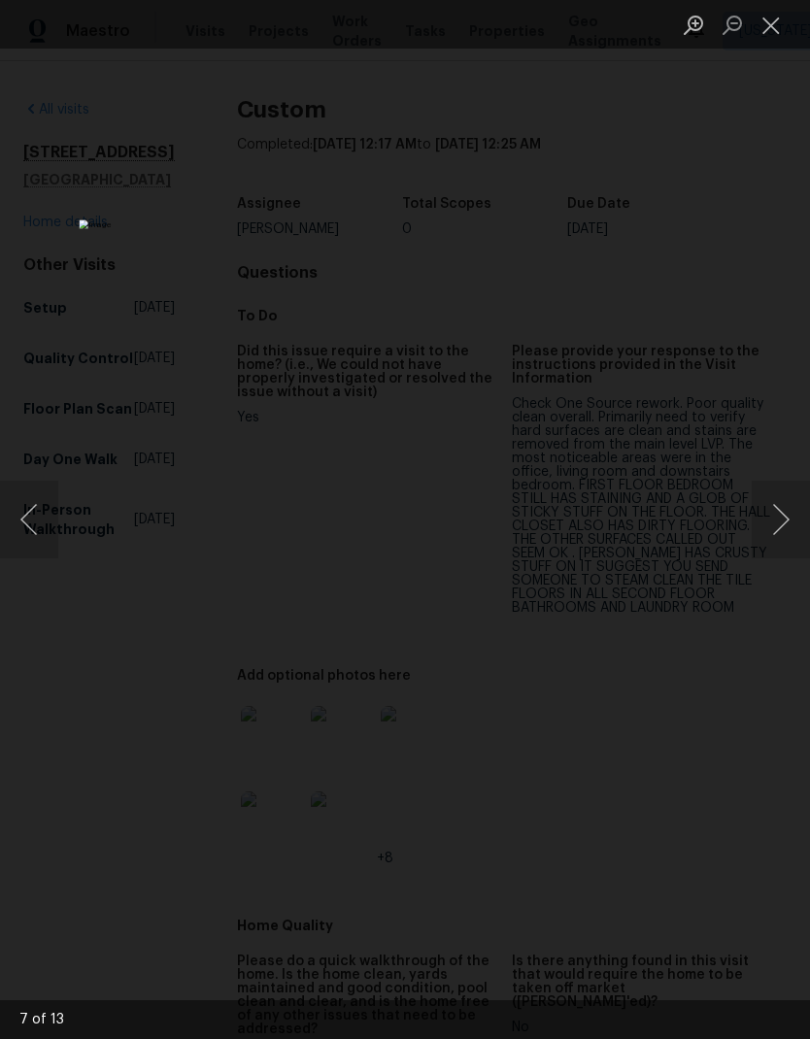
click at [770, 515] on button "Next image" at bounding box center [780, 519] width 58 height 78
click at [775, 513] on button "Next image" at bounding box center [780, 519] width 58 height 78
click at [770, 497] on button "Next image" at bounding box center [780, 519] width 58 height 78
click at [780, 509] on button "Next image" at bounding box center [780, 519] width 58 height 78
click at [764, 509] on button "Next image" at bounding box center [780, 519] width 58 height 78
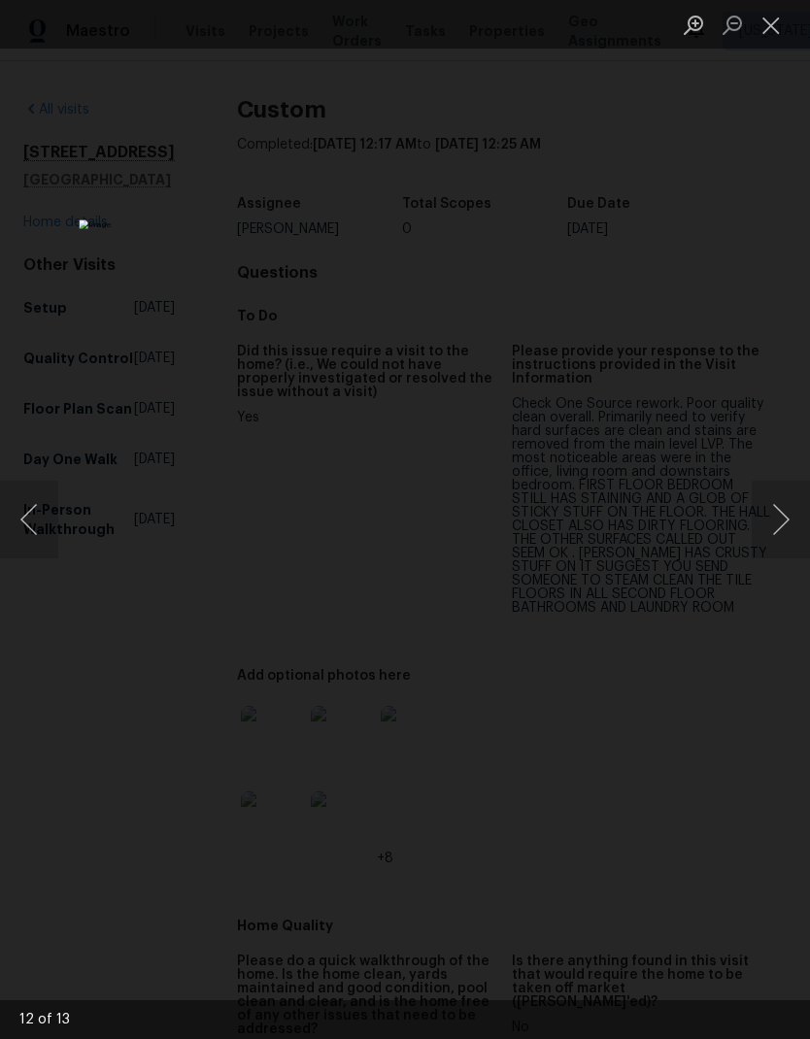
click at [761, 508] on button "Next image" at bounding box center [780, 519] width 58 height 78
click at [778, 515] on button "Next image" at bounding box center [780, 519] width 58 height 78
click at [755, 521] on button "Next image" at bounding box center [780, 519] width 58 height 78
click at [546, 578] on img "Lightbox" at bounding box center [312, 518] width 467 height 599
click at [757, 527] on button "Next image" at bounding box center [780, 519] width 58 height 78
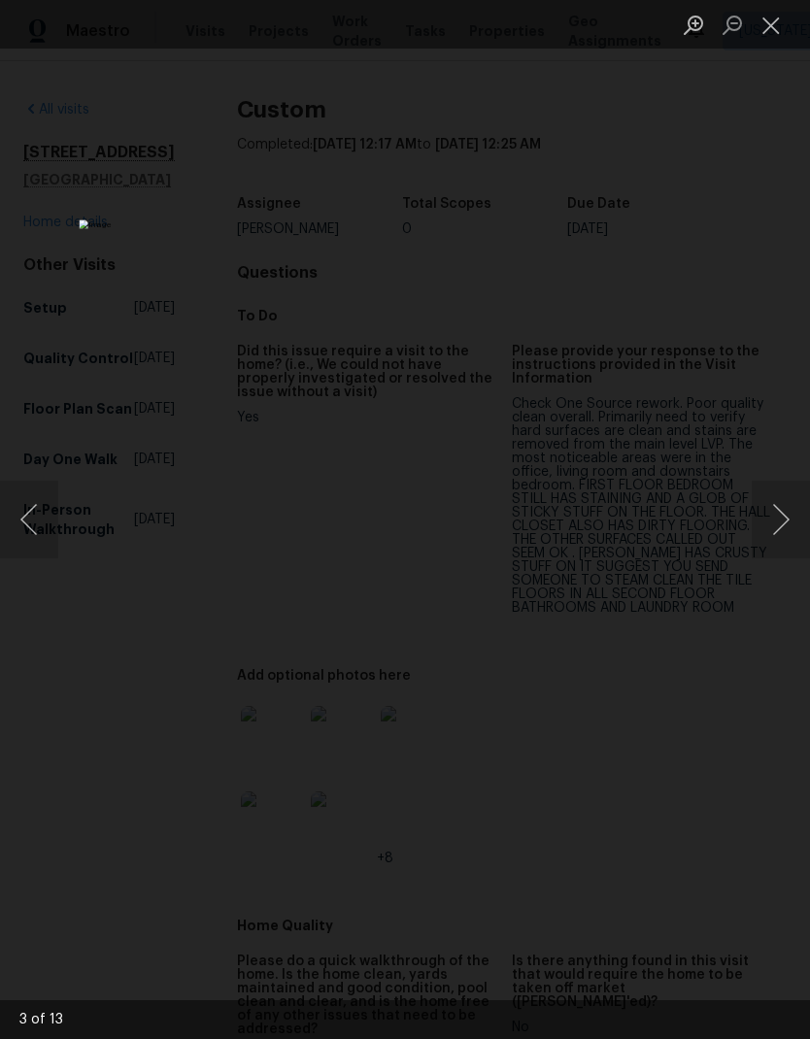
click at [45, 528] on button "Previous image" at bounding box center [29, 519] width 58 height 78
click at [770, 498] on button "Next image" at bounding box center [780, 519] width 58 height 78
click at [769, 497] on button "Next image" at bounding box center [780, 519] width 58 height 78
click at [46, 527] on button "Previous image" at bounding box center [29, 519] width 58 height 78
click at [768, 39] on button "Close lightbox" at bounding box center [770, 25] width 39 height 34
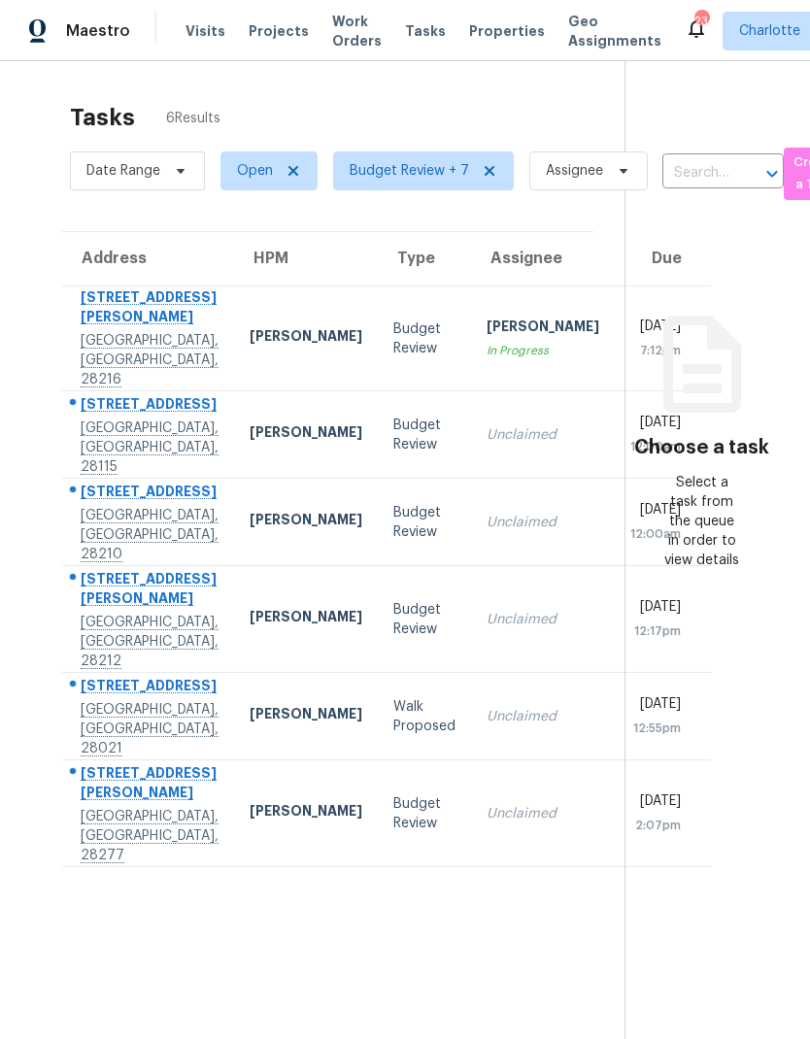
scroll to position [61, 0]
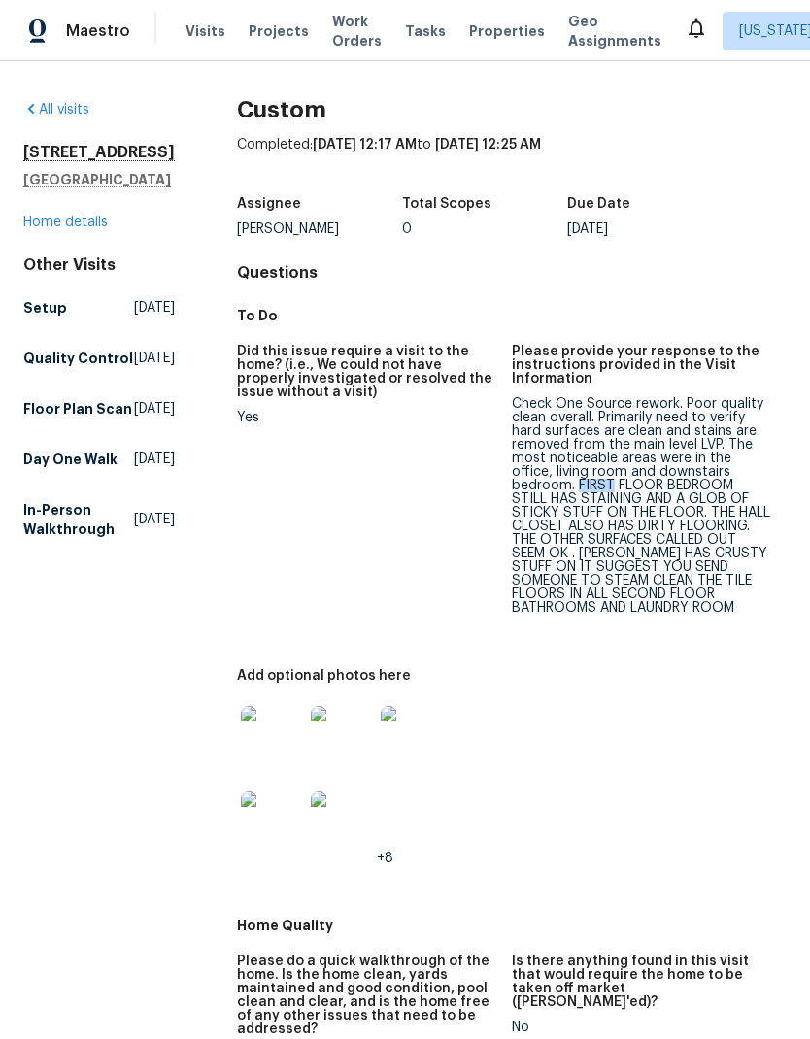
click at [516, 555] on div "Check One Source rework. Poor quality clean overall. Primarily need to verify h…" at bounding box center [641, 505] width 259 height 217
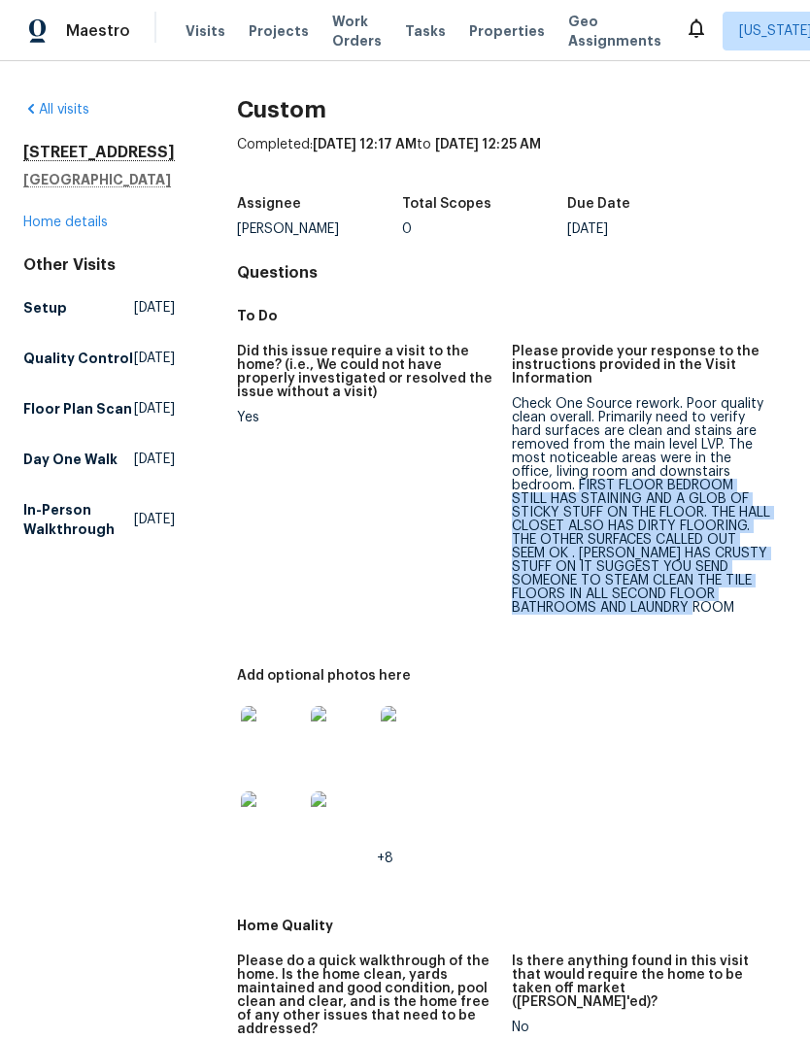
copy div "FIRST FLOOR BEDROOM STILL HAS STAINING AND A GLOB OF STICKY STUFF ON THE FLOOR.…"
click at [752, 764] on div "Did this issue require a visit to the home? (i.e., We could not have properly i…" at bounding box center [511, 620] width 549 height 575
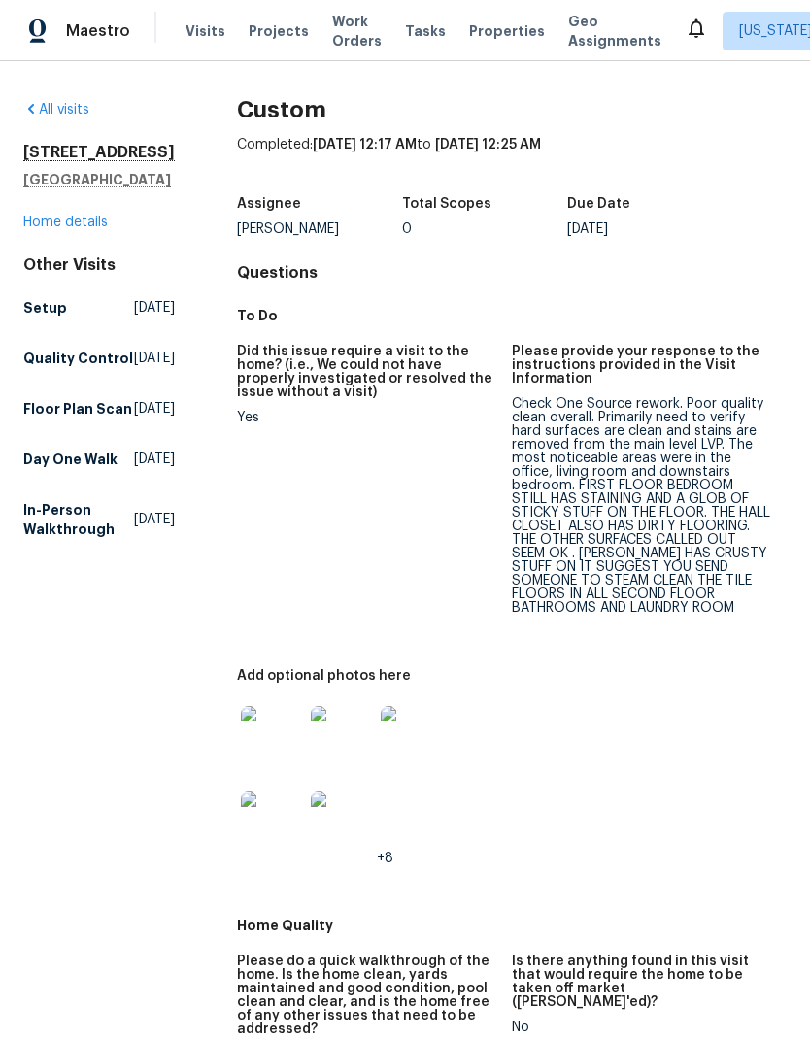
scroll to position [183, 0]
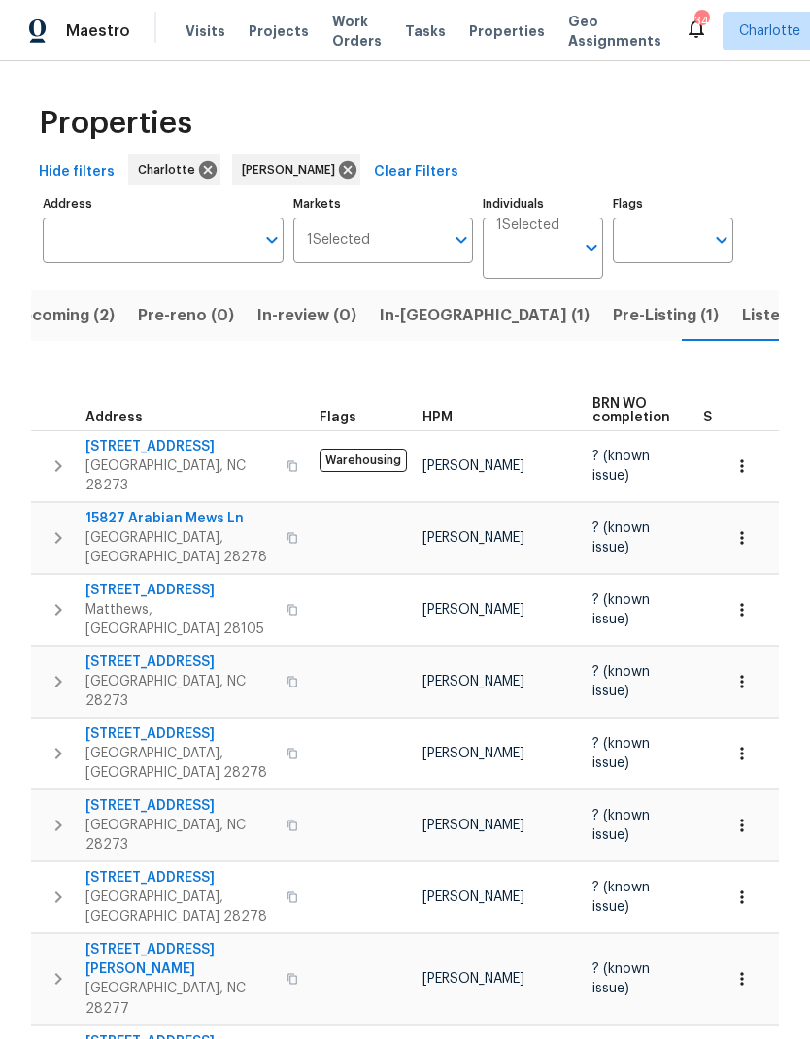
scroll to position [48, 0]
click at [414, 302] on span "In-[GEOGRAPHIC_DATA] (1)" at bounding box center [485, 315] width 210 height 27
